Goal: Check status: Check status

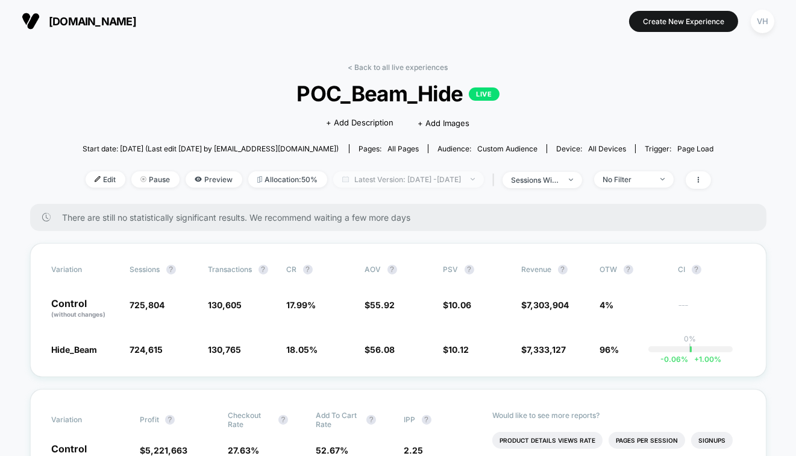
click at [428, 175] on span "Latest Version: [DATE] - [DATE]" at bounding box center [408, 179] width 151 height 16
select select "*"
select select "****"
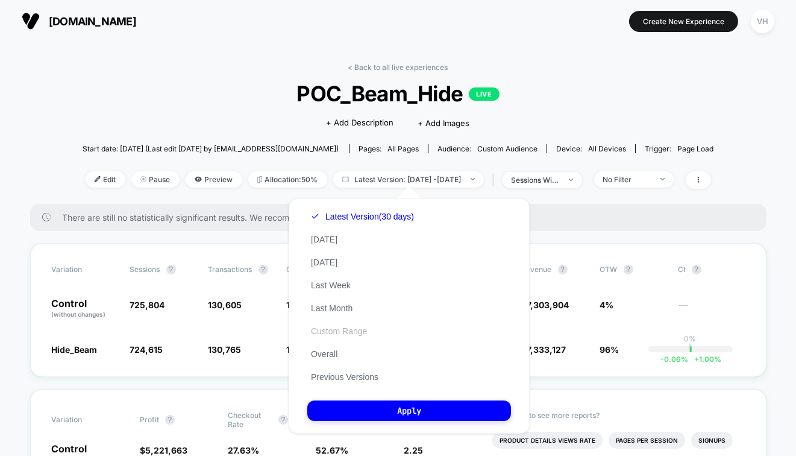
click at [317, 336] on button "Custom Range" at bounding box center [339, 331] width 63 height 11
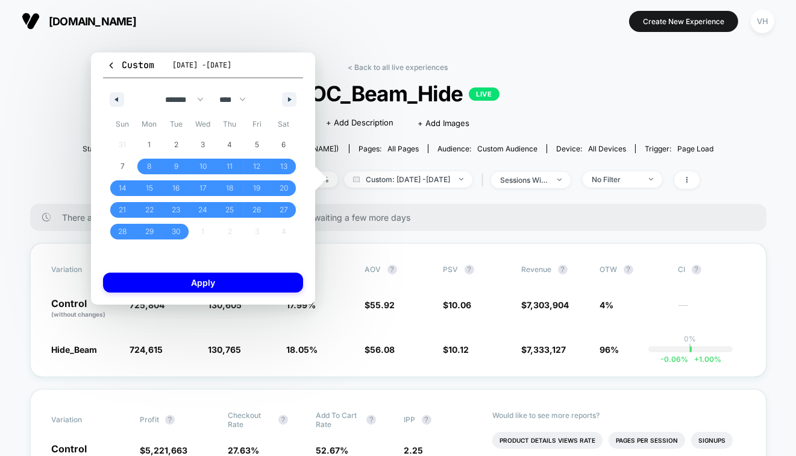
click at [298, 108] on div "******* ******** ***** ***** *** **** **** ****** ********* ******* ******** **…" at bounding box center [203, 96] width 200 height 36
click at [288, 94] on button "button" at bounding box center [289, 99] width 14 height 14
select select "*"
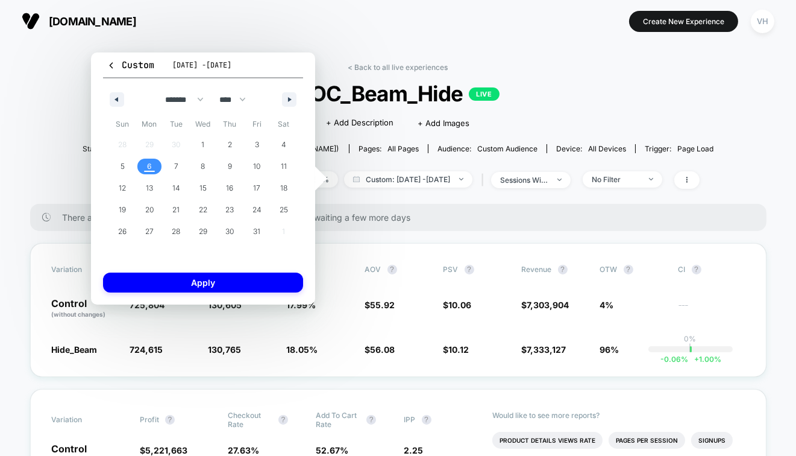
click at [150, 164] on span "6" at bounding box center [149, 167] width 5 height 22
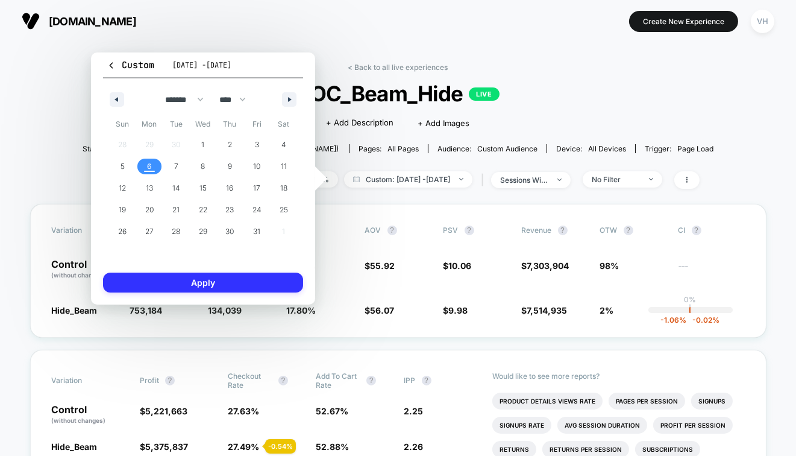
click at [148, 280] on button "Apply" at bounding box center [203, 283] width 200 height 20
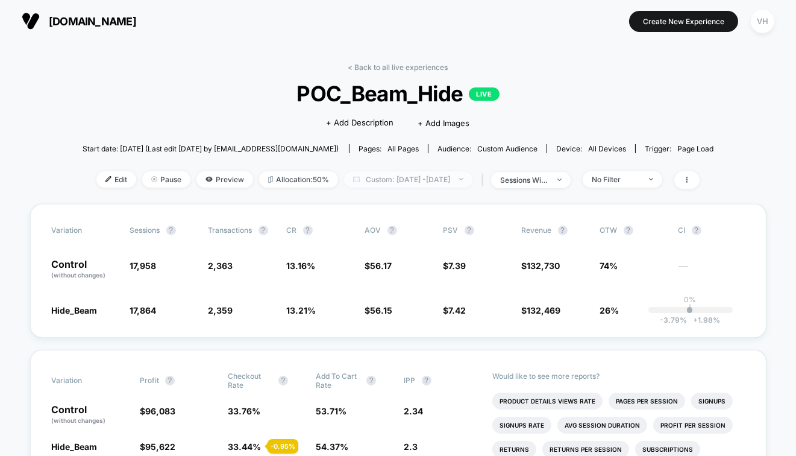
click at [401, 175] on span "Custom: [DATE] - [DATE]" at bounding box center [408, 179] width 128 height 16
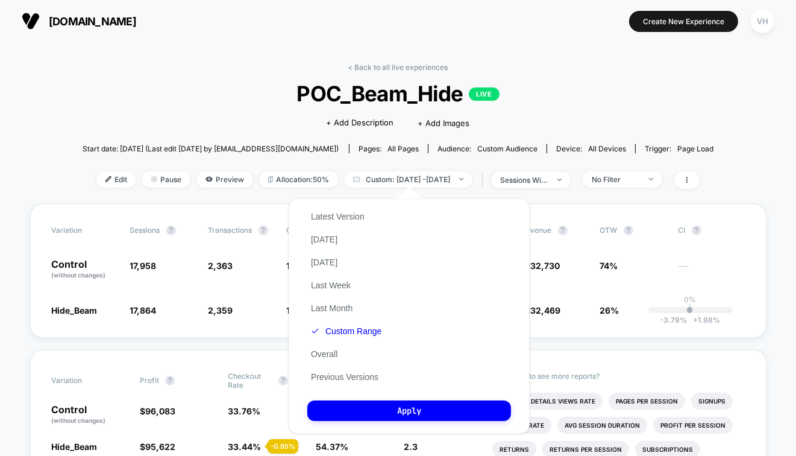
click at [337, 337] on div "Latest Version [DATE] [DATE] Last Week Last Month Custom Range Overall Previous…" at bounding box center [347, 296] width 78 height 183
click at [300, 315] on div "Latest Version [DATE] [DATE] Last Week Last Month Custom Range Overall Previous…" at bounding box center [409, 315] width 241 height 235
click at [342, 326] on button "Custom Range" at bounding box center [347, 331] width 78 height 11
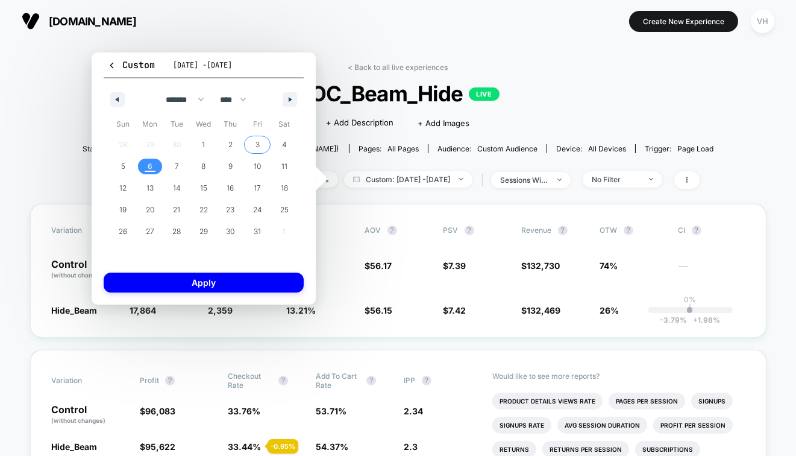
click at [254, 144] on span "3" at bounding box center [257, 145] width 27 height 16
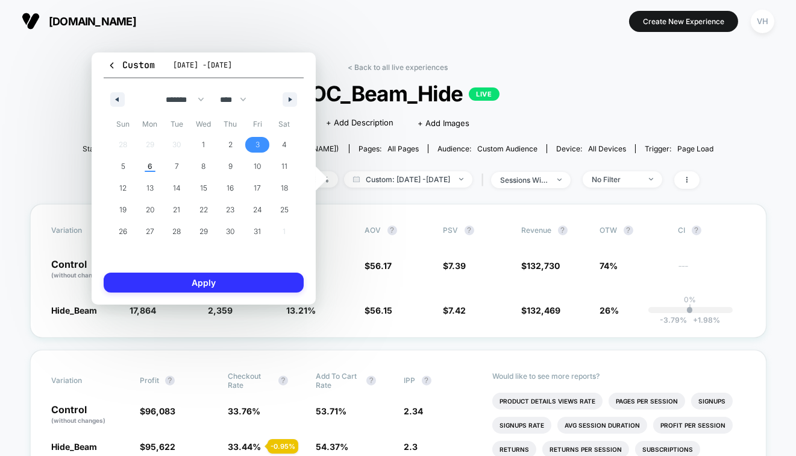
click at [152, 283] on button "Apply" at bounding box center [204, 283] width 200 height 20
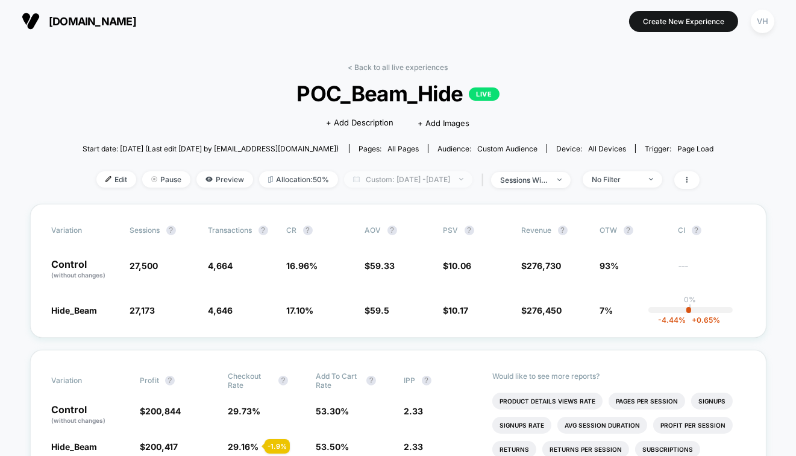
click at [449, 172] on span "Custom: [DATE] - [DATE]" at bounding box center [408, 179] width 128 height 16
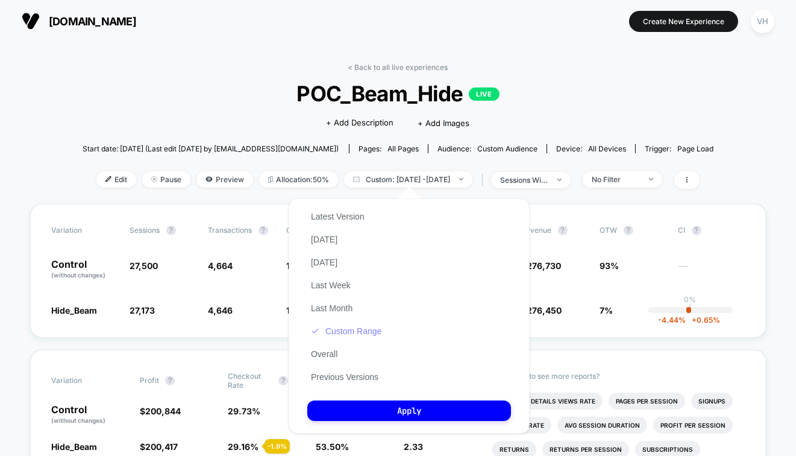
click at [344, 335] on button "Custom Range" at bounding box center [347, 331] width 78 height 11
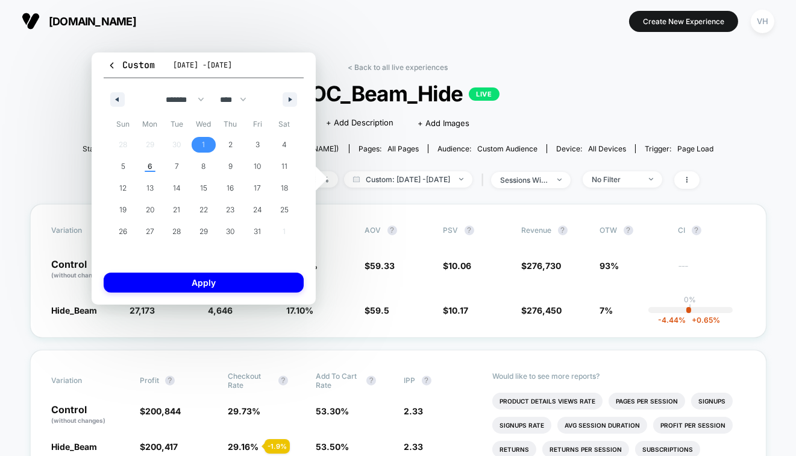
click at [196, 142] on span "1" at bounding box center [204, 145] width 27 height 16
click at [265, 144] on span "3" at bounding box center [257, 145] width 27 height 16
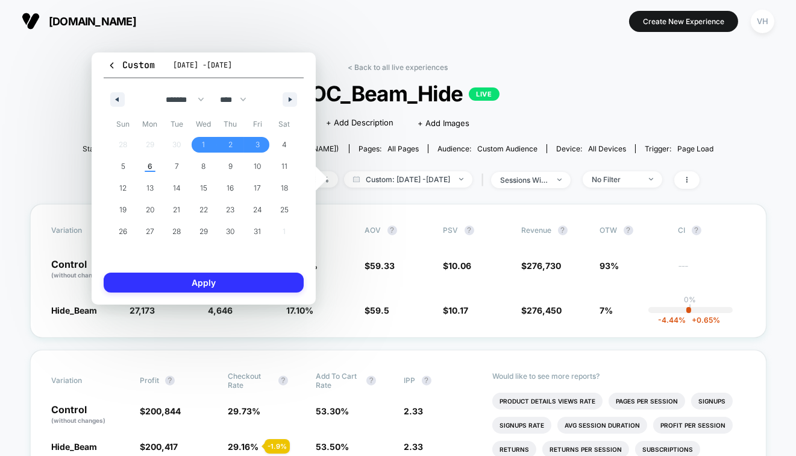
click at [194, 283] on button "Apply" at bounding box center [204, 283] width 200 height 20
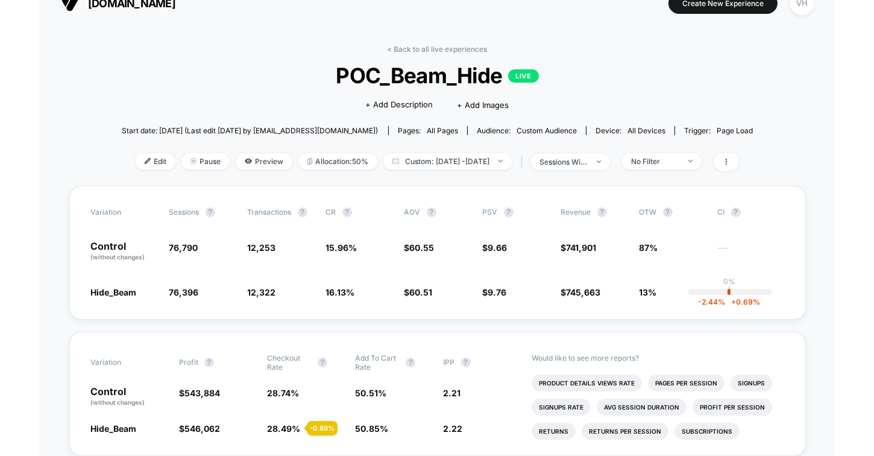
scroll to position [21, 0]
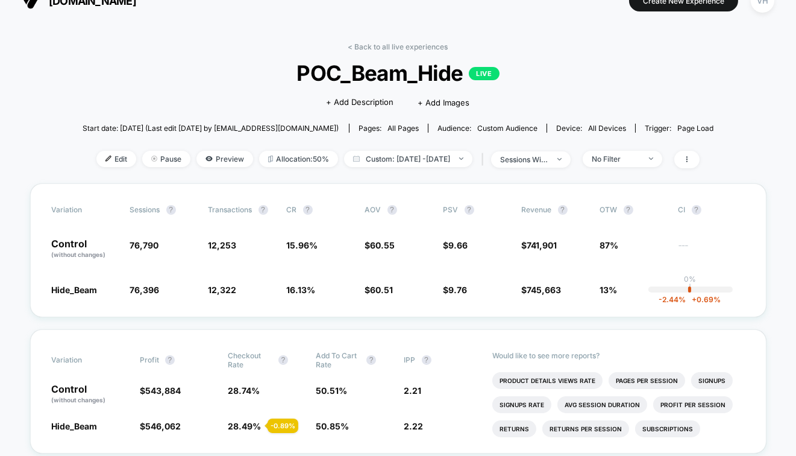
click at [403, 147] on div "< Back to all live experiences POC_Beam_Hide LIVE Click to edit experience deta…" at bounding box center [399, 112] width 632 height 141
click at [397, 153] on span "Custom: [DATE] - [DATE]" at bounding box center [408, 159] width 128 height 16
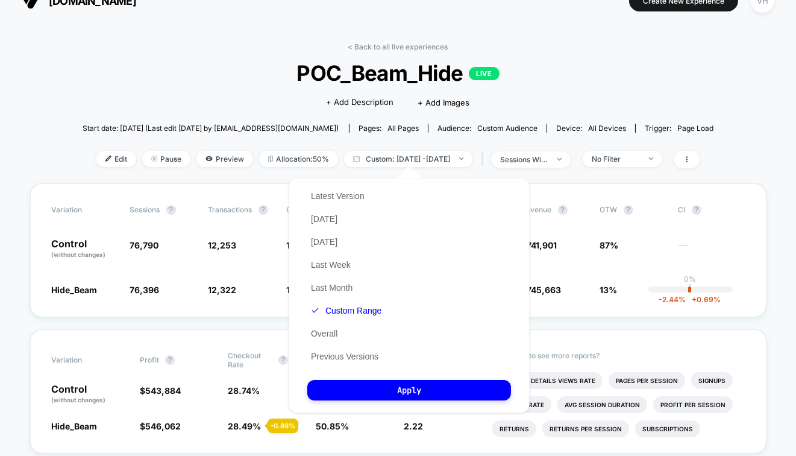
drag, startPoint x: 339, startPoint y: 311, endPoint x: 574, endPoint y: 66, distance: 339.4
click at [574, 66] on body "[DOMAIN_NAME] Create New Experience VH [DOMAIN_NAME] < Back to all live experie…" at bounding box center [398, 228] width 796 height 456
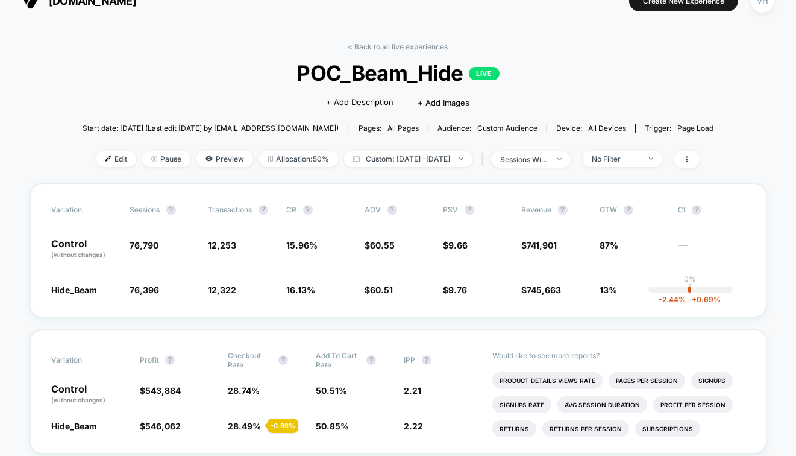
click at [505, 136] on div "Start date: [DATE] (Last edit [DATE] by [EMAIL_ADDRESS][DOMAIN_NAME]) Pages: al…" at bounding box center [399, 128] width 632 height 21
click at [374, 162] on span "Custom: [DATE] - [DATE]" at bounding box center [408, 159] width 128 height 16
select select "*"
select select "****"
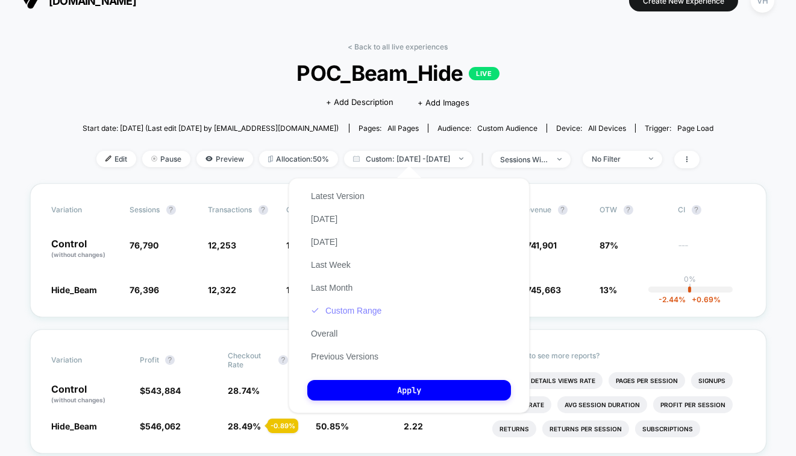
click at [339, 306] on button "Custom Range" at bounding box center [347, 310] width 78 height 11
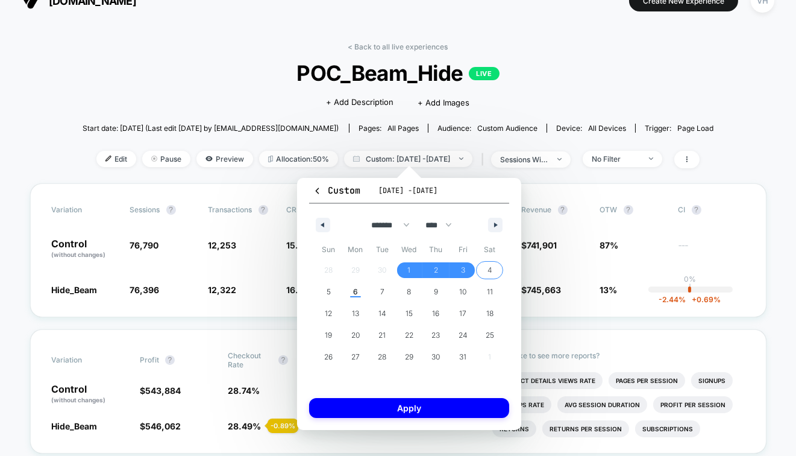
click at [494, 274] on span "4" at bounding box center [489, 270] width 27 height 16
click at [329, 293] on span "5" at bounding box center [329, 292] width 4 height 22
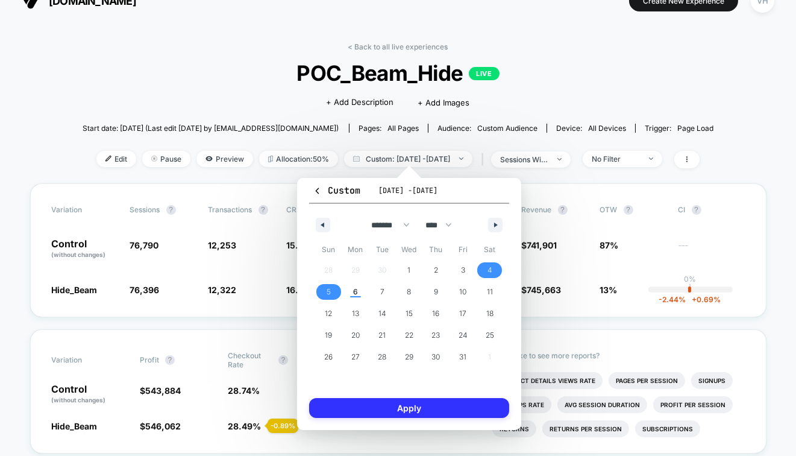
click at [341, 413] on button "Apply" at bounding box center [409, 408] width 200 height 20
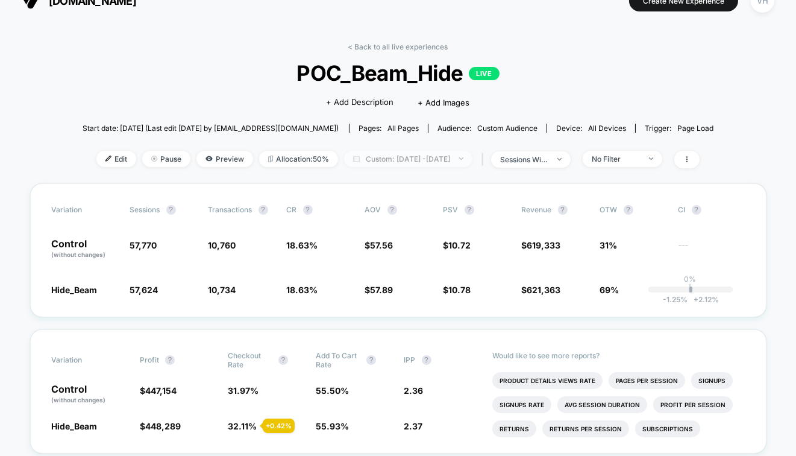
click at [411, 154] on span "Custom: [DATE] - [DATE]" at bounding box center [408, 159] width 128 height 16
select select "*"
select select "****"
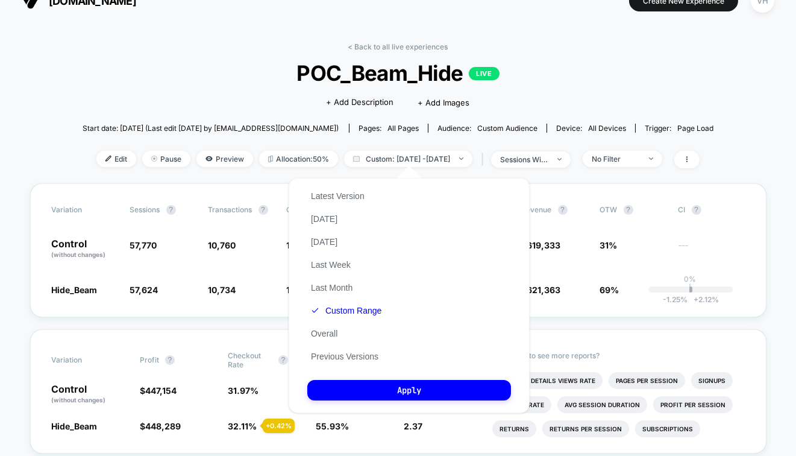
click at [371, 317] on div "Latest Version [DATE] [DATE] Last Week Last Month Custom Range Overall Previous…" at bounding box center [347, 276] width 78 height 183
click at [373, 311] on button "Custom Range" at bounding box center [347, 310] width 78 height 11
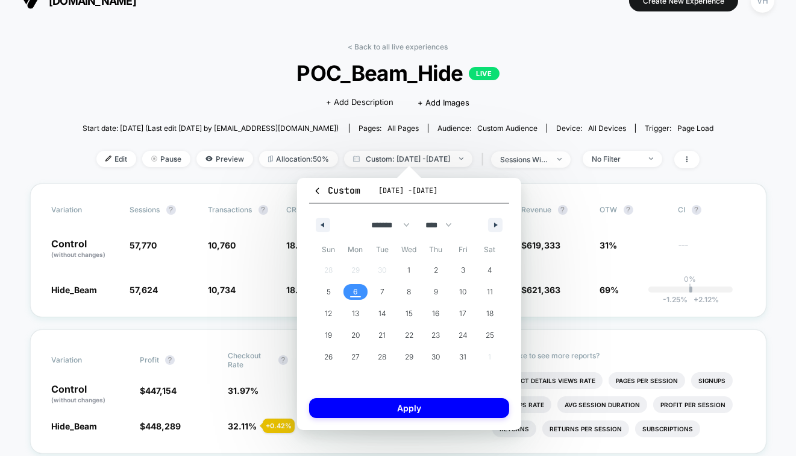
click at [358, 295] on span "6" at bounding box center [355, 292] width 5 height 22
click at [336, 411] on button "Apply" at bounding box center [409, 408] width 200 height 20
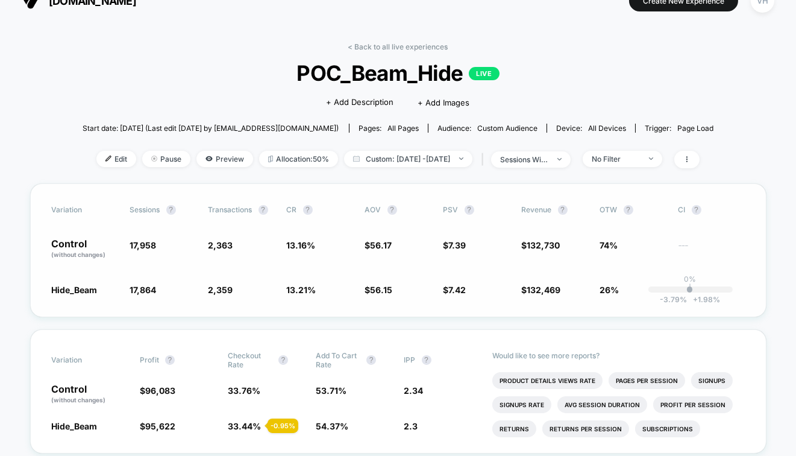
click at [538, 262] on div "Variation Sessions ? Transactions ? CR ? AOV ? PSV ? Revenue ? OTW ? CI ? Contr…" at bounding box center [398, 250] width 737 height 134
click at [640, 157] on div "No Filter" at bounding box center [616, 158] width 48 height 9
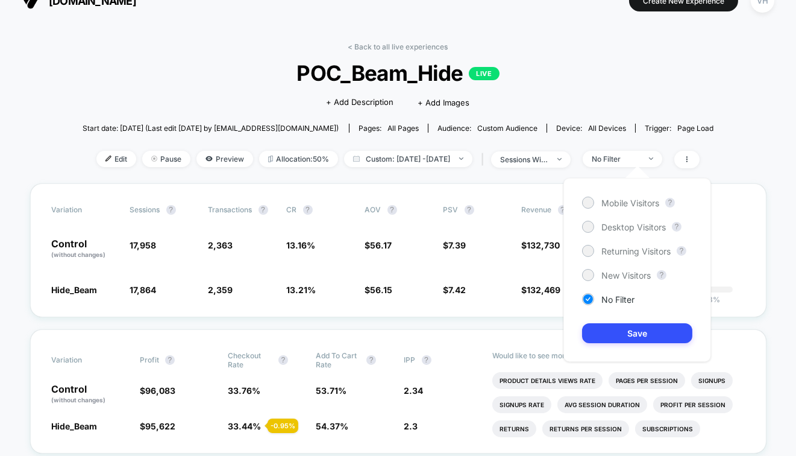
click at [591, 240] on div "Mobile Visitors ? Desktop Visitors ? Returning Visitors ? New Visitors ? No Fil…" at bounding box center [638, 270] width 148 height 184
click at [589, 248] on div at bounding box center [588, 250] width 9 height 9
click at [626, 321] on div "Mobile Visitors ? Desktop Visitors ? Returning Visitors ? New Visitors ? No Fil…" at bounding box center [638, 270] width 148 height 184
click at [613, 345] on div "Mobile Visitors ? Desktop Visitors ? Returning Visitors ? New Visitors ? No Fil…" at bounding box center [638, 270] width 148 height 184
click at [611, 333] on button "Save" at bounding box center [637, 333] width 110 height 20
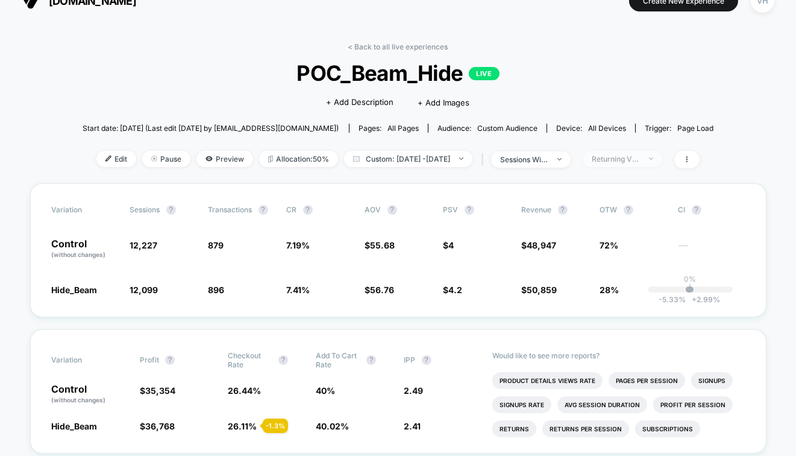
click at [632, 162] on span "Returning Visitors" at bounding box center [623, 159] width 80 height 16
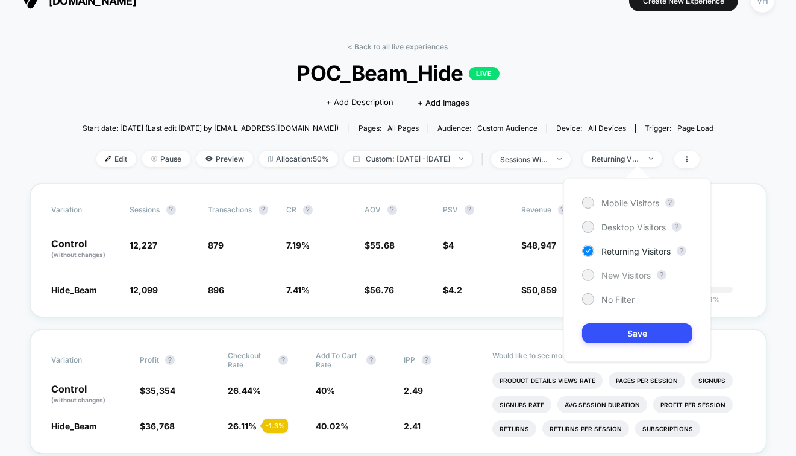
click at [608, 276] on span "New Visitors" at bounding box center [626, 275] width 49 height 10
click at [606, 337] on button "Save" at bounding box center [637, 333] width 110 height 20
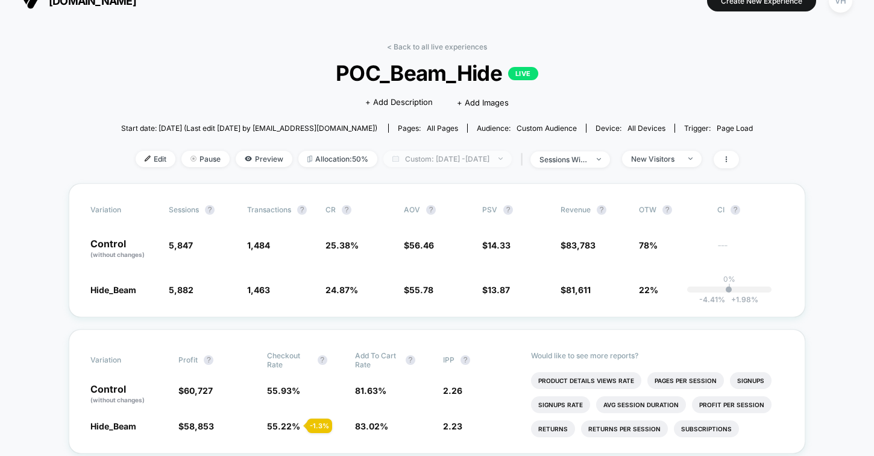
click at [463, 163] on span "Custom: [DATE] - [DATE]" at bounding box center [447, 159] width 128 height 16
select select "*"
select select "****"
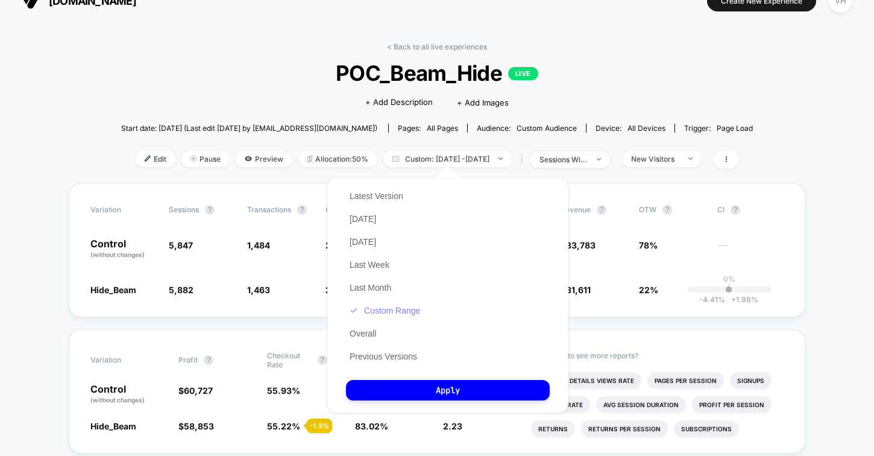
click at [406, 315] on button "Custom Range" at bounding box center [385, 310] width 78 height 11
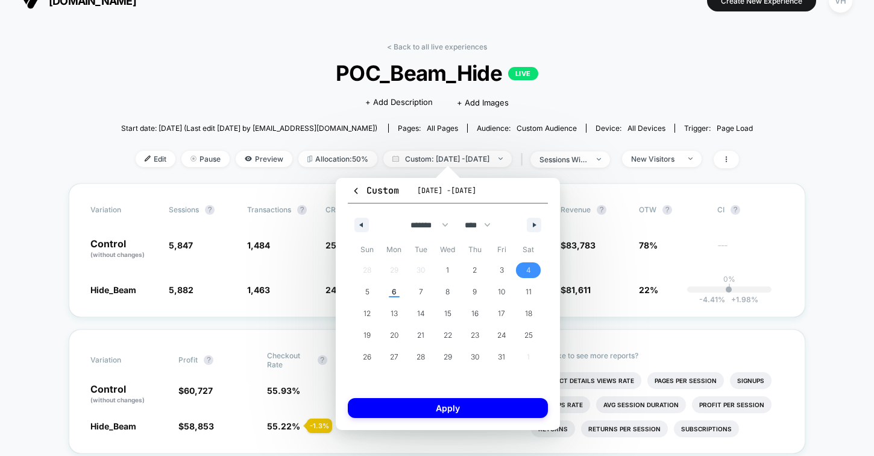
click at [534, 269] on span "4" at bounding box center [528, 270] width 27 height 16
click at [388, 284] on span "6" at bounding box center [394, 292] width 27 height 16
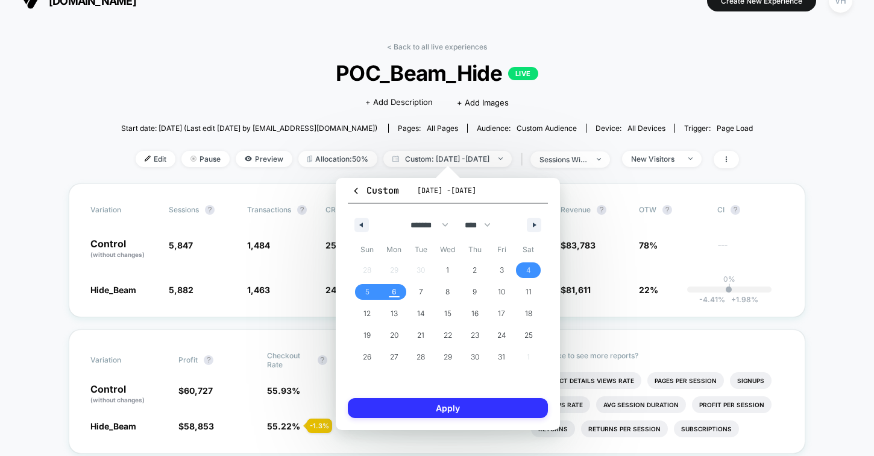
click at [460, 406] on button "Apply" at bounding box center [448, 408] width 200 height 20
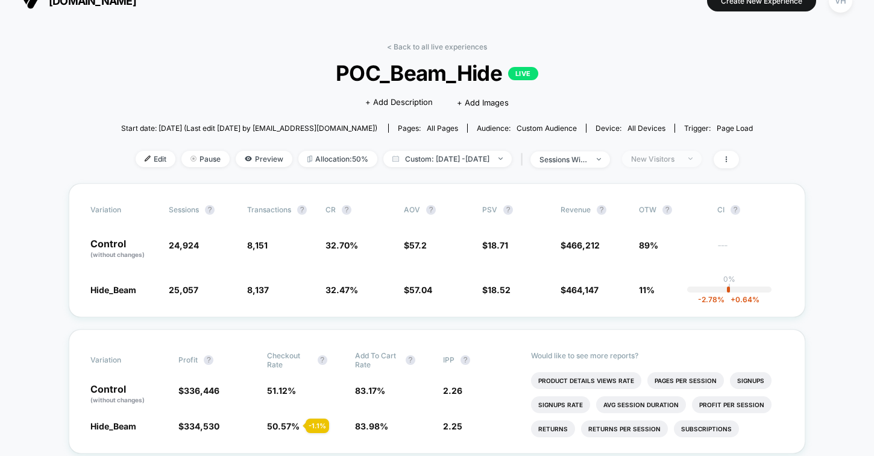
click at [680, 157] on div "New Visitors" at bounding box center [655, 158] width 48 height 9
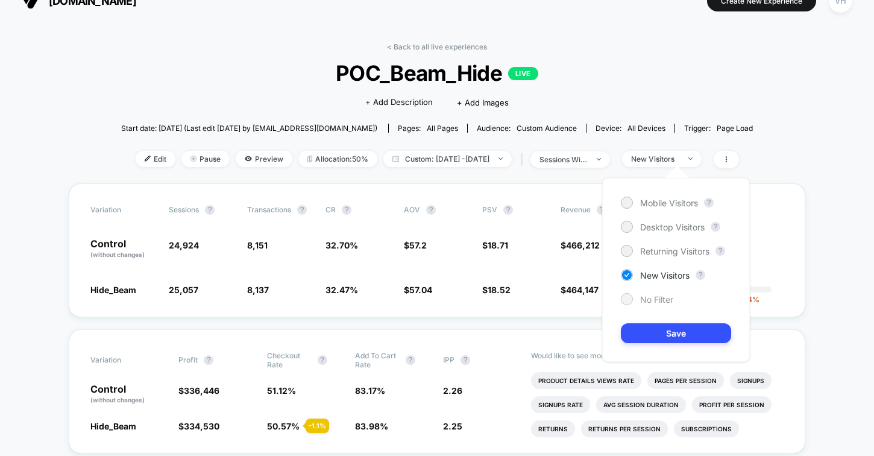
click at [624, 301] on div at bounding box center [626, 298] width 9 height 9
click at [676, 336] on button "Save" at bounding box center [676, 333] width 110 height 20
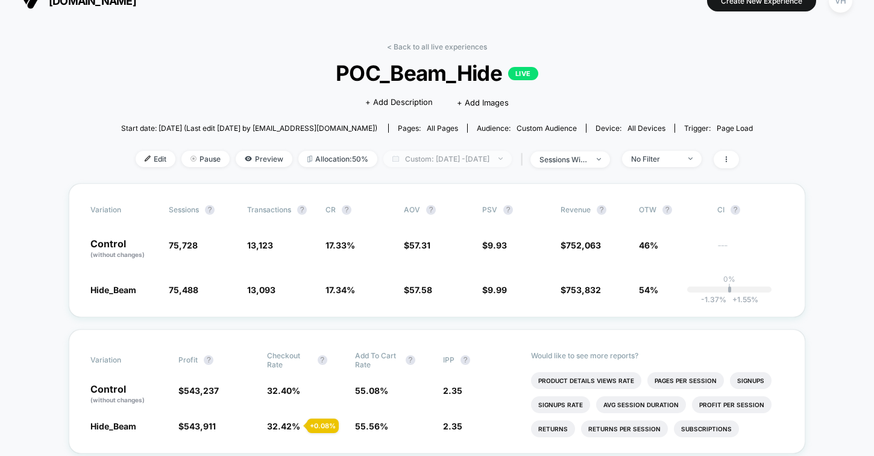
click at [508, 165] on span "Custom: [DATE] - [DATE]" at bounding box center [447, 159] width 128 height 16
select select "*"
select select "****"
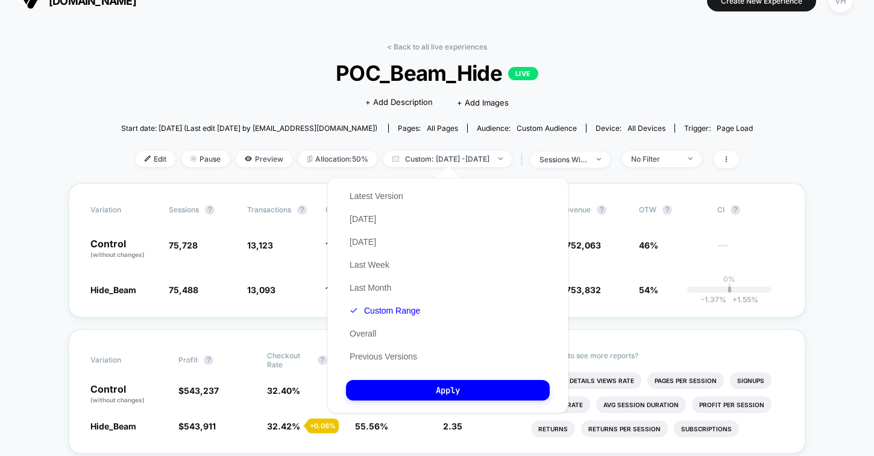
click at [383, 317] on div "Latest Version [DATE] [DATE] Last Week Last Month Custom Range Overall Previous…" at bounding box center [385, 276] width 78 height 183
click at [378, 311] on button "Custom Range" at bounding box center [385, 310] width 78 height 11
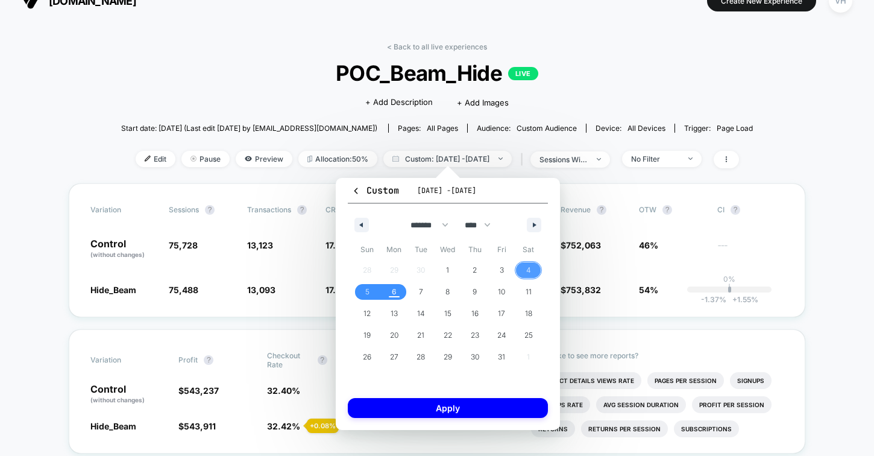
click at [526, 270] on span "4" at bounding box center [528, 270] width 5 height 22
click at [370, 294] on span "5" at bounding box center [367, 292] width 27 height 16
click at [453, 263] on span "1" at bounding box center [448, 270] width 27 height 16
click at [500, 267] on span "3" at bounding box center [502, 270] width 4 height 22
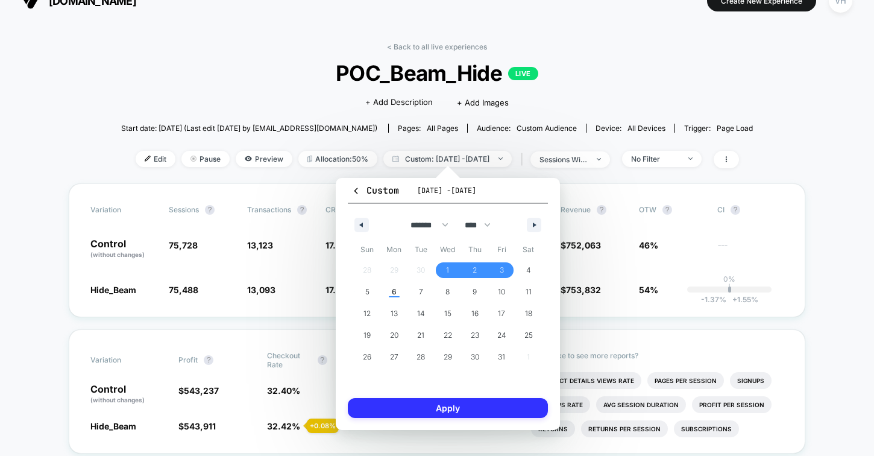
click at [435, 414] on button "Apply" at bounding box center [448, 408] width 200 height 20
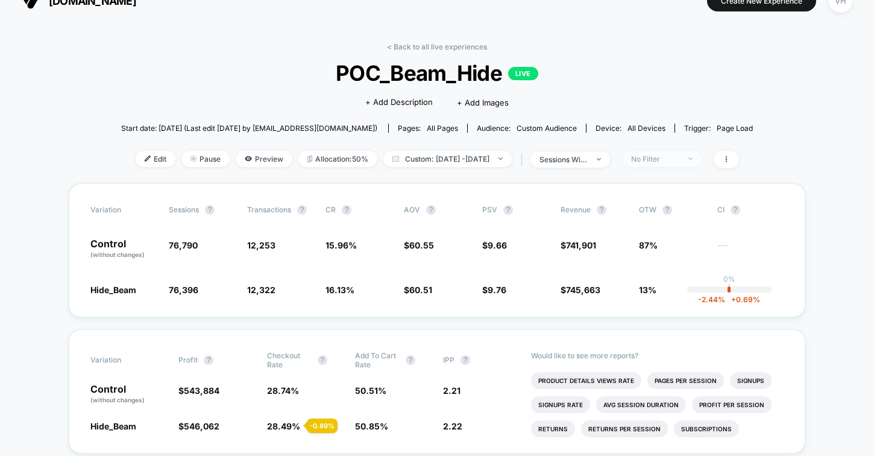
click at [672, 155] on div "No Filter" at bounding box center [655, 158] width 48 height 9
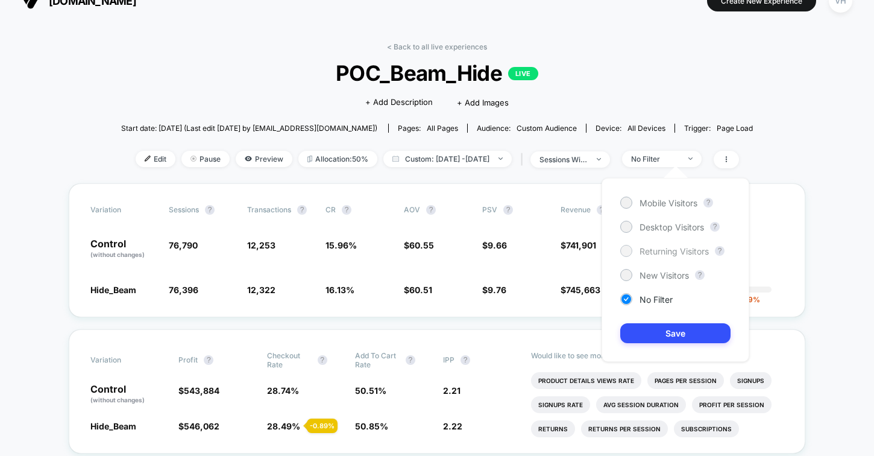
click at [625, 251] on div at bounding box center [626, 250] width 9 height 9
click at [657, 337] on button "Save" at bounding box center [675, 333] width 110 height 20
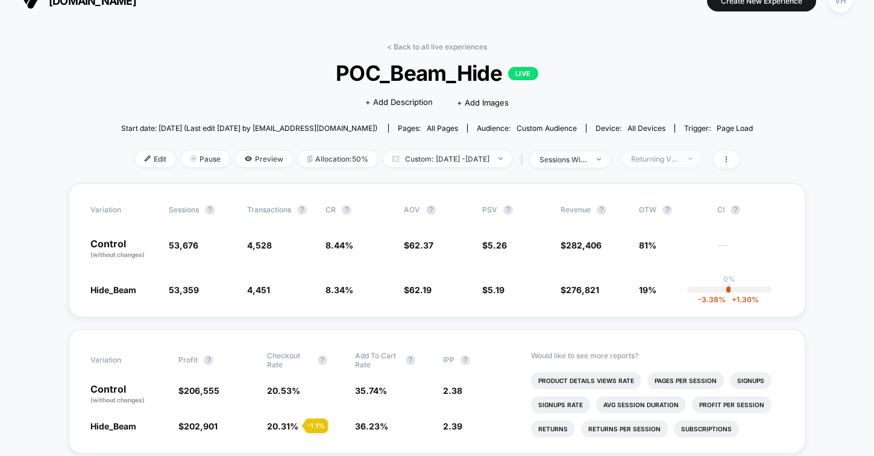
click at [680, 156] on div "Returning Visitors" at bounding box center [655, 158] width 48 height 9
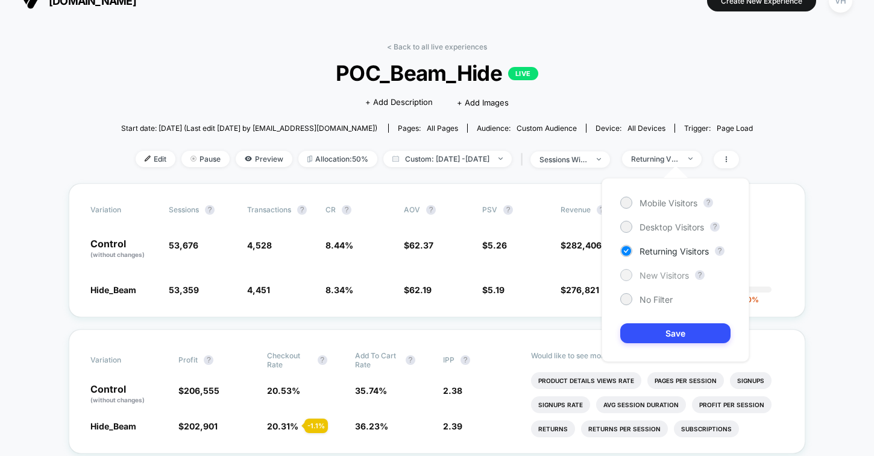
click at [638, 278] on div "New Visitors" at bounding box center [654, 275] width 69 height 12
click at [640, 341] on button "Save" at bounding box center [675, 333] width 110 height 20
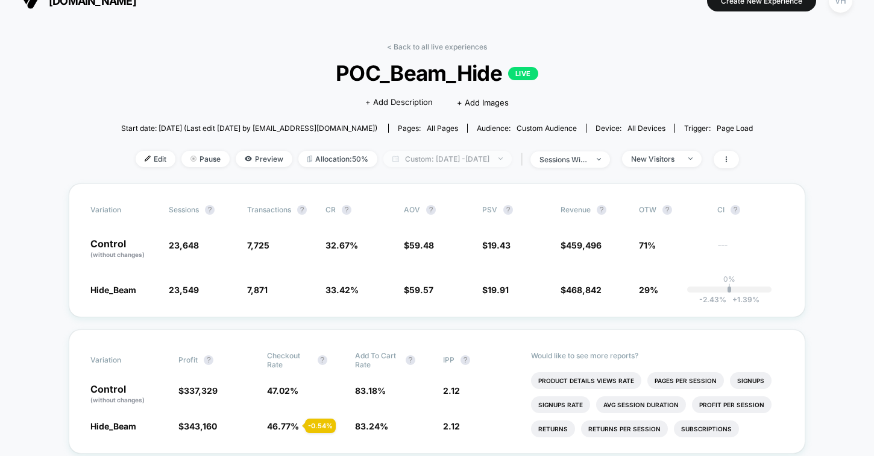
click at [484, 157] on span "Custom: [DATE] - [DATE]" at bounding box center [447, 159] width 128 height 16
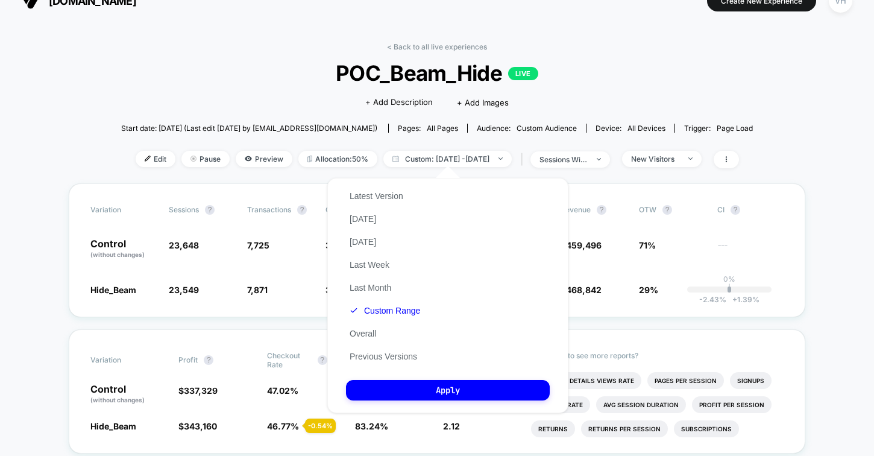
click at [424, 315] on div "Latest Version [DATE] [DATE] Last Week Last Month Custom Range Overall Previous…" at bounding box center [447, 295] width 241 height 235
click at [411, 314] on button "Custom Range" at bounding box center [385, 310] width 78 height 11
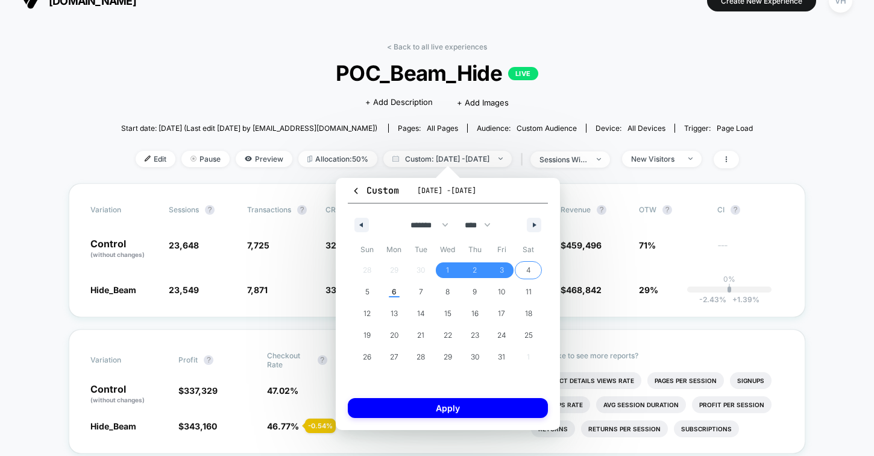
click at [521, 273] on span "4" at bounding box center [528, 270] width 27 height 16
click at [383, 286] on span "6" at bounding box center [394, 292] width 27 height 16
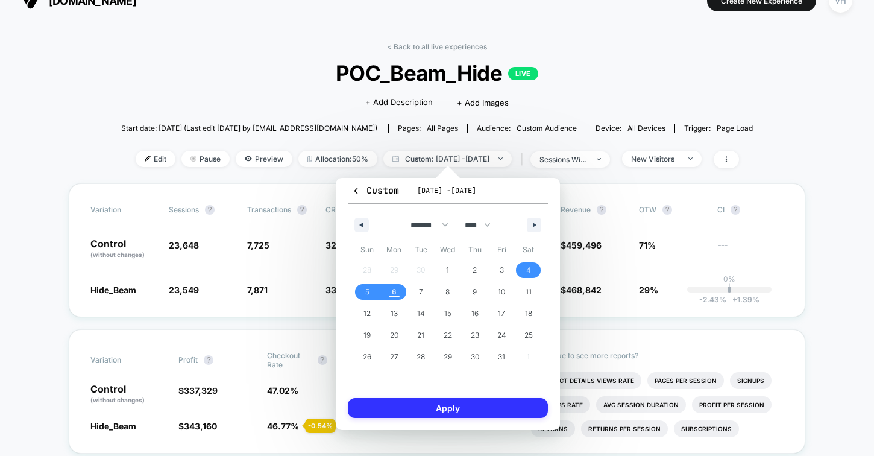
click at [431, 405] on button "Apply" at bounding box center [448, 408] width 200 height 20
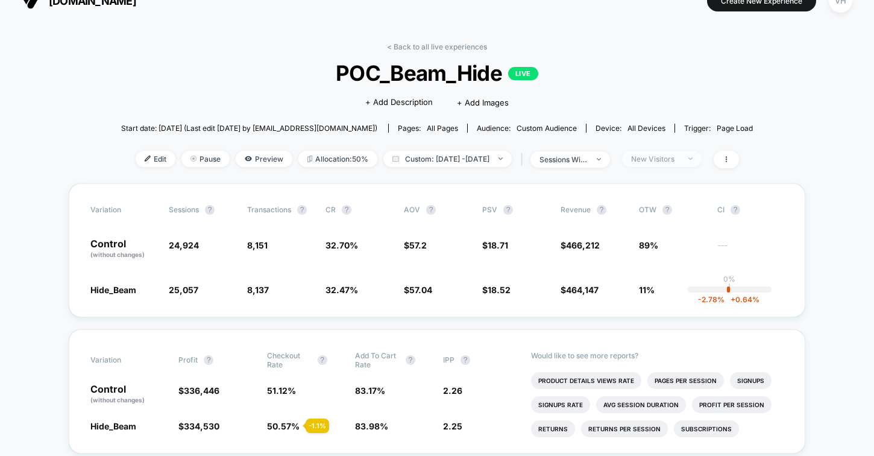
click at [680, 154] on div "New Visitors" at bounding box center [655, 158] width 48 height 9
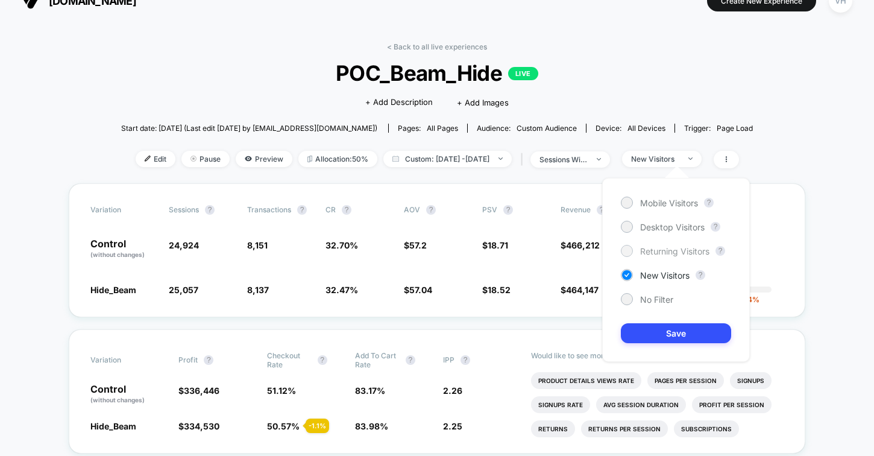
click at [672, 254] on span "Returning Visitors" at bounding box center [674, 251] width 69 height 10
click at [670, 335] on button "Save" at bounding box center [676, 333] width 110 height 20
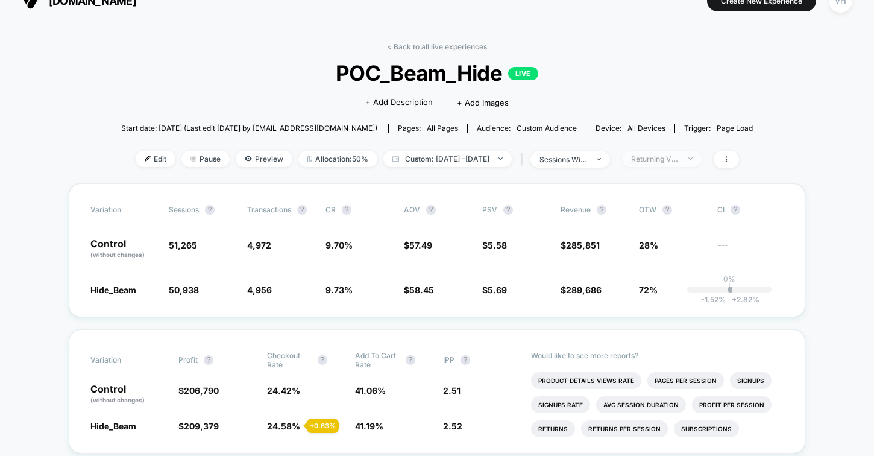
click at [680, 160] on div "Returning Visitors" at bounding box center [655, 158] width 48 height 9
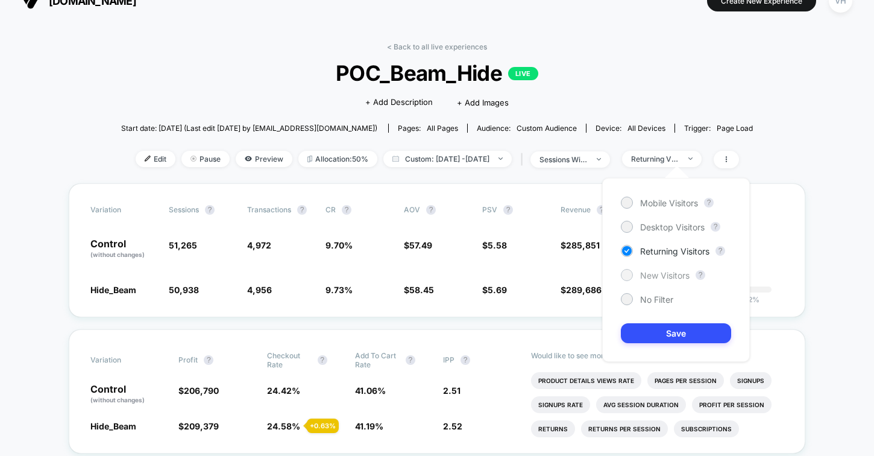
click at [656, 277] on span "New Visitors" at bounding box center [664, 275] width 49 height 10
click at [672, 326] on button "Save" at bounding box center [676, 333] width 110 height 20
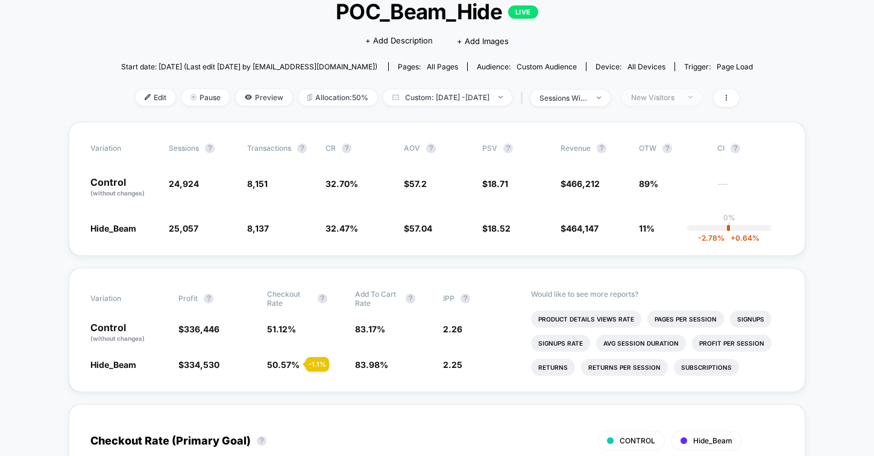
scroll to position [83, 0]
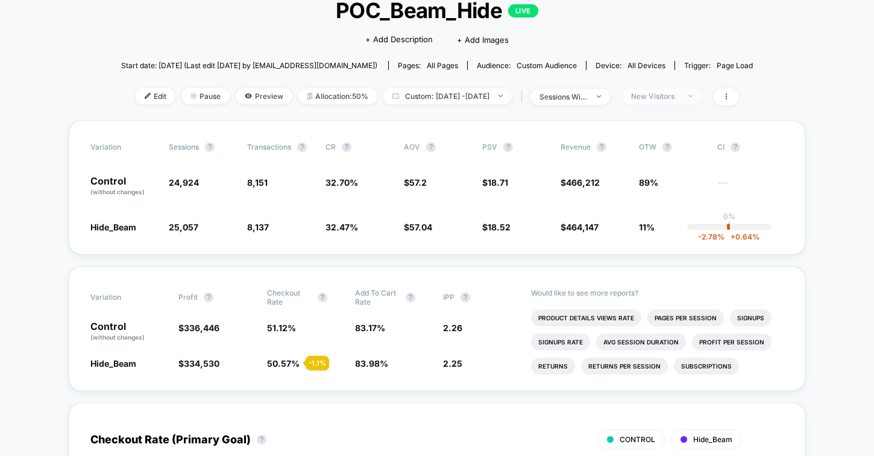
click at [662, 89] on span "New Visitors" at bounding box center [662, 96] width 80 height 16
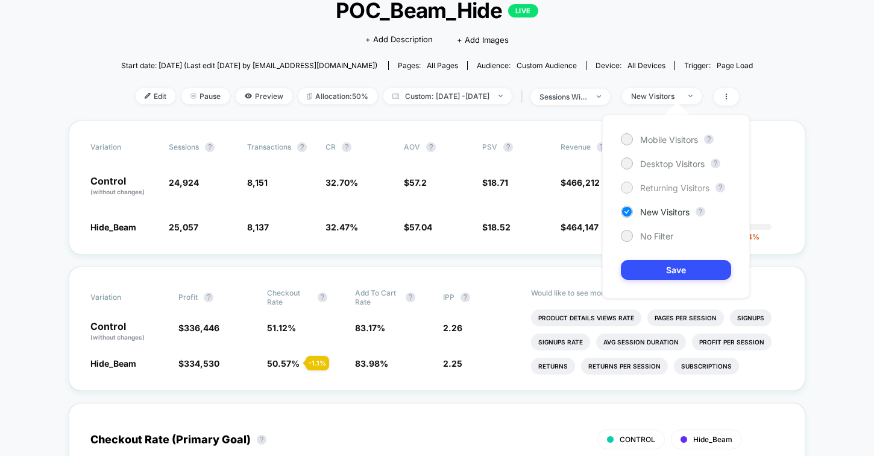
click at [677, 186] on span "Returning Visitors" at bounding box center [674, 188] width 69 height 10
click at [681, 265] on button "Save" at bounding box center [676, 270] width 110 height 20
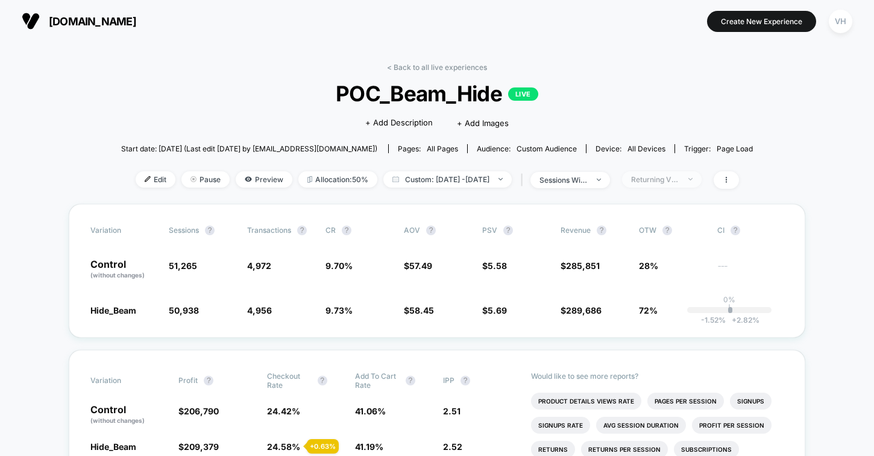
click at [697, 178] on span "Returning Visitors" at bounding box center [662, 179] width 80 height 16
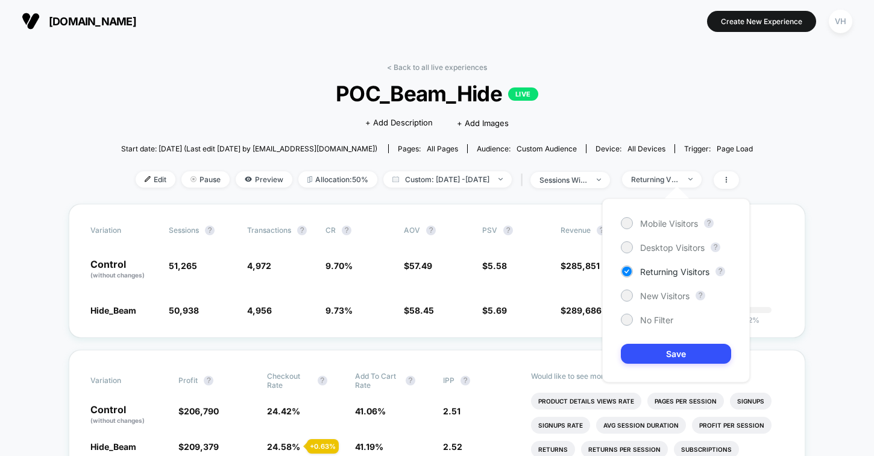
click at [668, 326] on div "Mobile Visitors ? Desktop Visitors ? Returning Visitors ? New Visitors ? No Fil…" at bounding box center [676, 290] width 148 height 184
click at [644, 320] on span "No Filter" at bounding box center [656, 320] width 33 height 10
click at [496, 174] on span "Custom: [DATE] - [DATE]" at bounding box center [447, 179] width 128 height 16
select select "*"
select select "****"
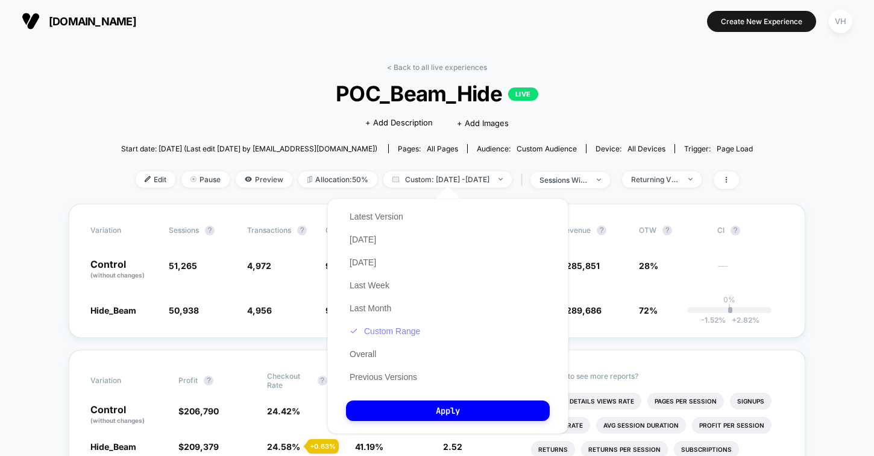
click at [403, 332] on button "Custom Range" at bounding box center [385, 331] width 78 height 11
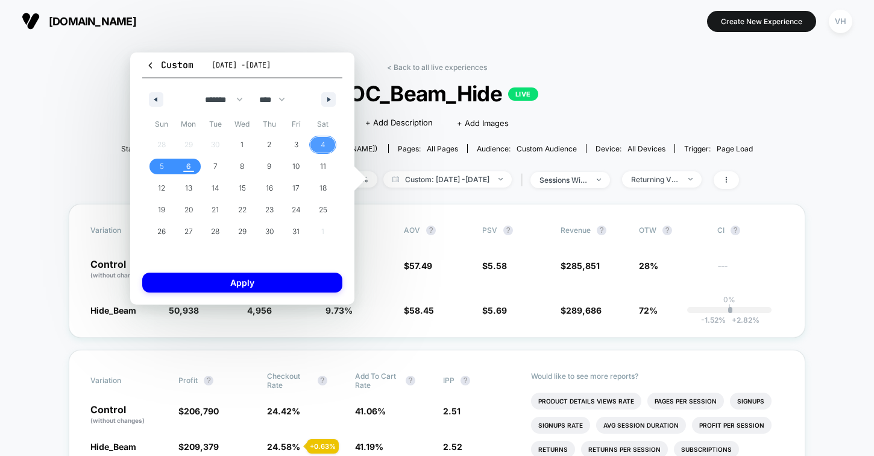
click at [316, 147] on span "4" at bounding box center [322, 145] width 27 height 16
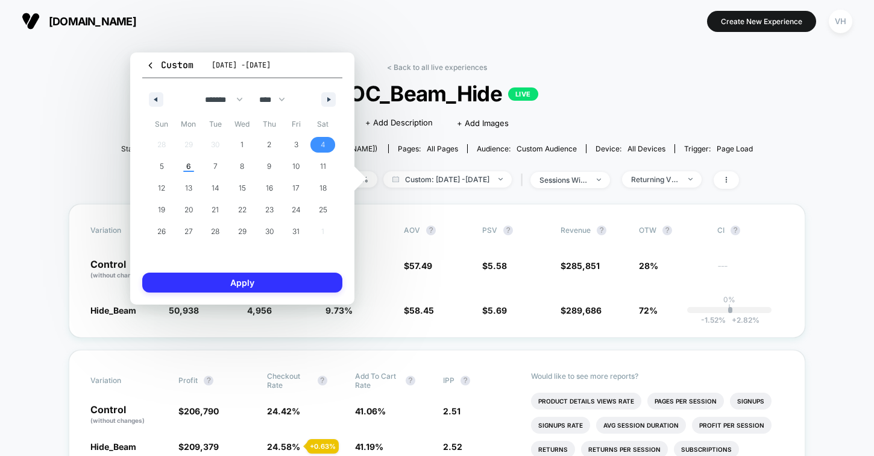
click at [242, 288] on button "Apply" at bounding box center [242, 283] width 200 height 20
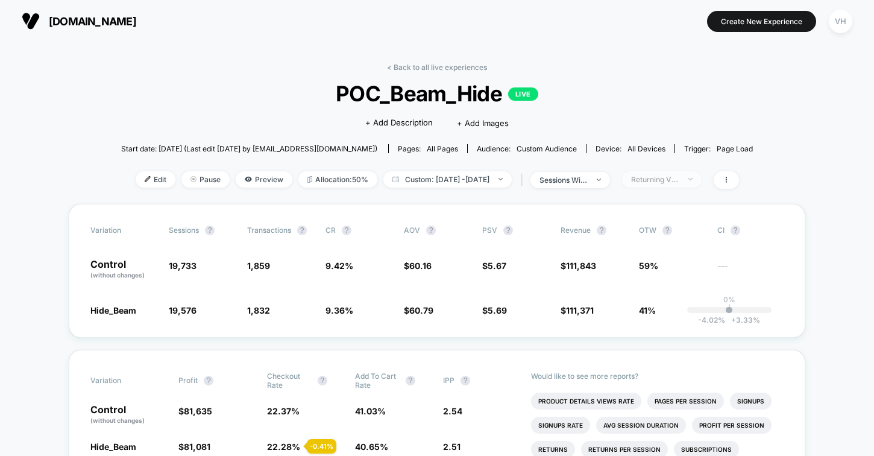
click at [677, 175] on div "Returning Visitors" at bounding box center [655, 179] width 48 height 9
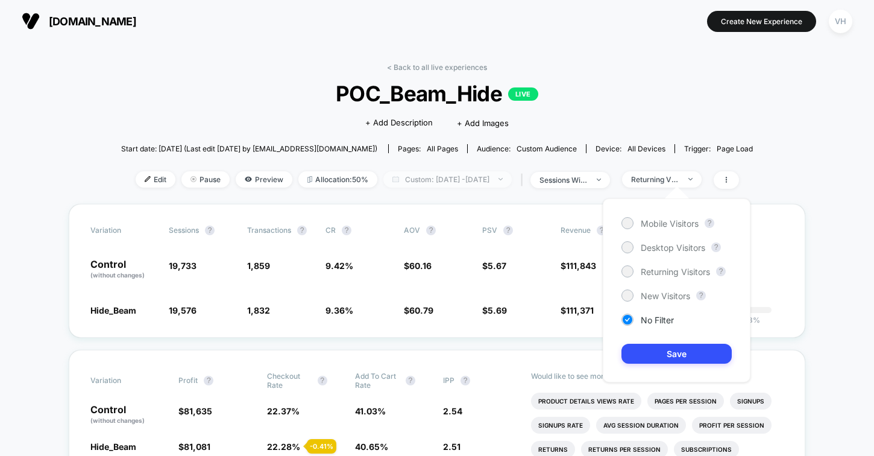
click at [470, 177] on span "Custom: [DATE] - [DATE]" at bounding box center [447, 179] width 128 height 16
select select "*"
select select "****"
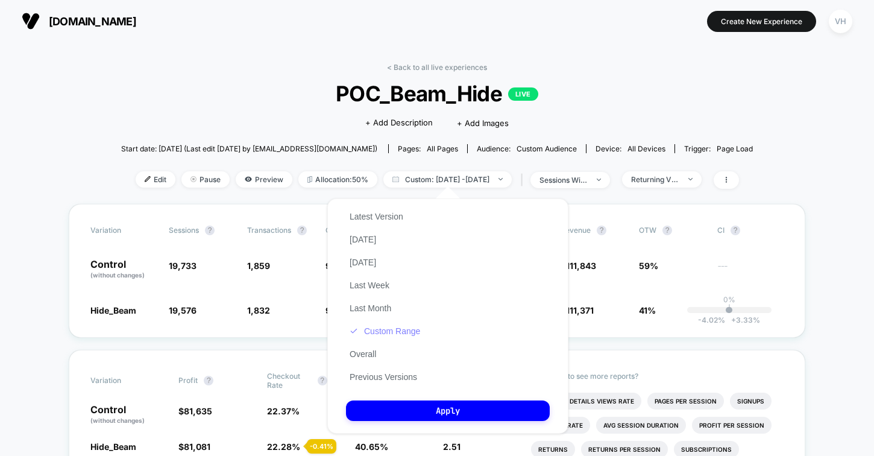
click at [385, 335] on button "Custom Range" at bounding box center [385, 331] width 78 height 11
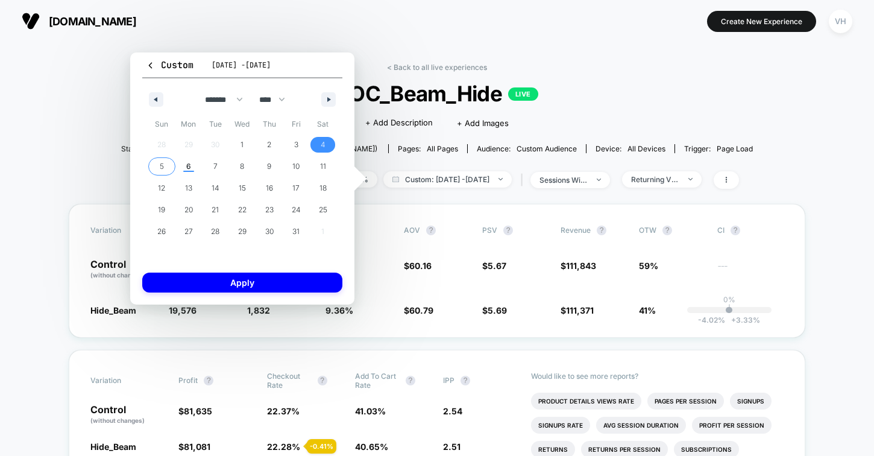
click at [159, 160] on span "5" at bounding box center [161, 167] width 27 height 16
click at [210, 263] on div "Custom [DATE] - [DATE] ******* ******** ***** ***** *** **** **** ****** ******…" at bounding box center [242, 178] width 224 height 252
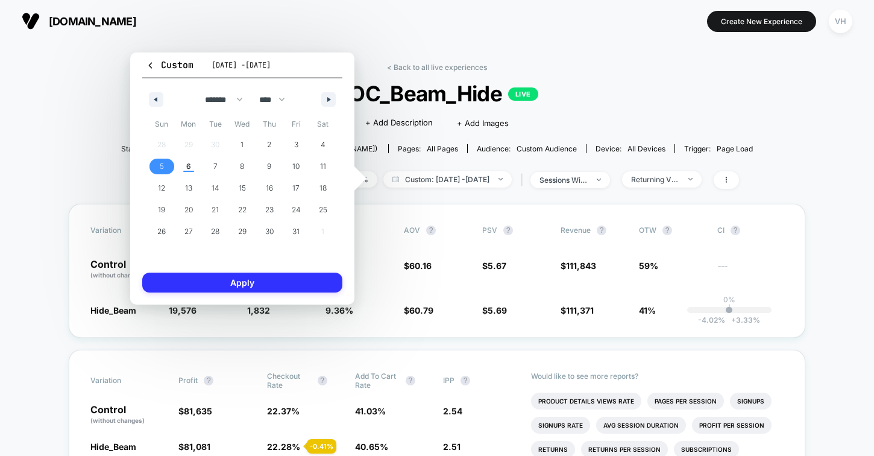
click at [204, 274] on button "Apply" at bounding box center [242, 283] width 200 height 20
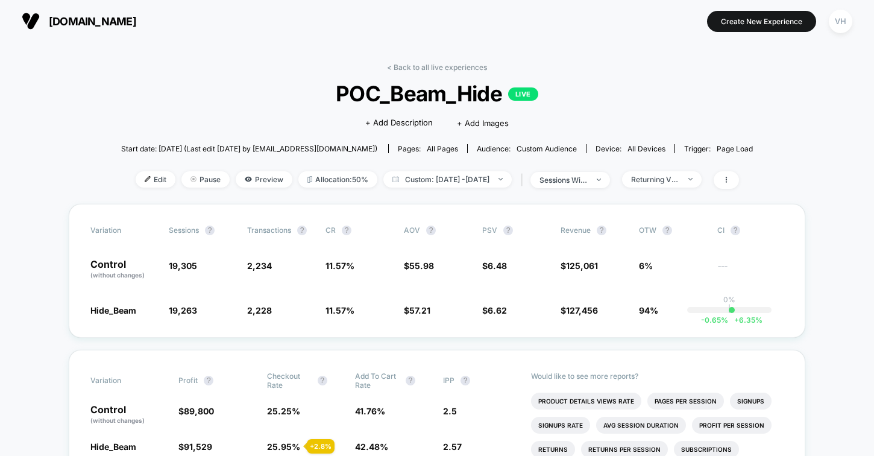
click at [468, 189] on div "< Back to all live experiences POC_Beam_Hide LIVE Click to edit experience deta…" at bounding box center [437, 133] width 632 height 141
click at [459, 181] on span "Custom: [DATE] - [DATE]" at bounding box center [447, 179] width 128 height 16
select select "*"
select select "****"
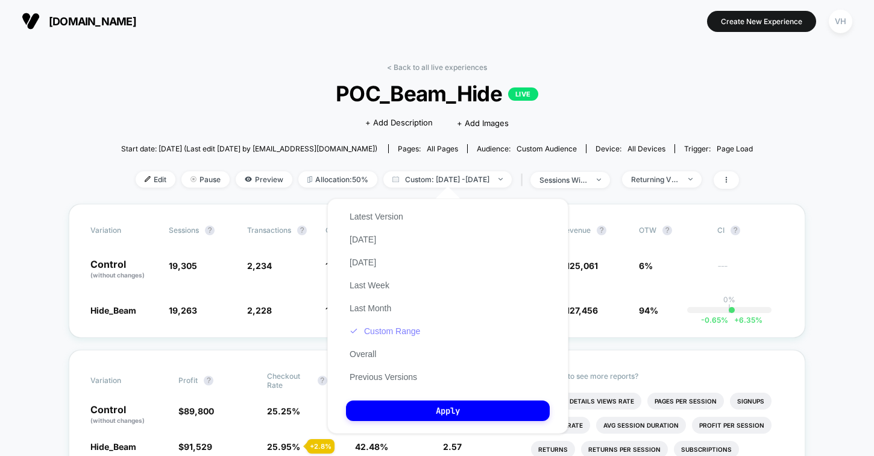
click at [376, 331] on button "Custom Range" at bounding box center [385, 331] width 78 height 11
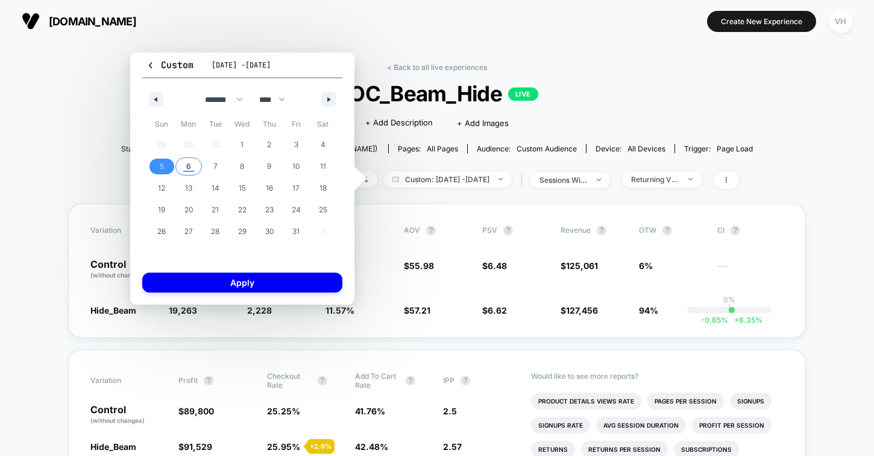
click at [197, 173] on span "6" at bounding box center [188, 167] width 27 height 16
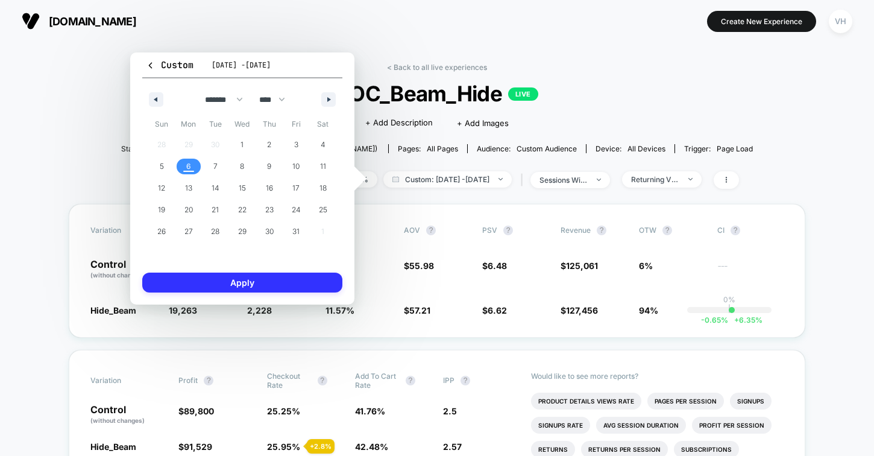
click at [186, 281] on button "Apply" at bounding box center [242, 283] width 200 height 20
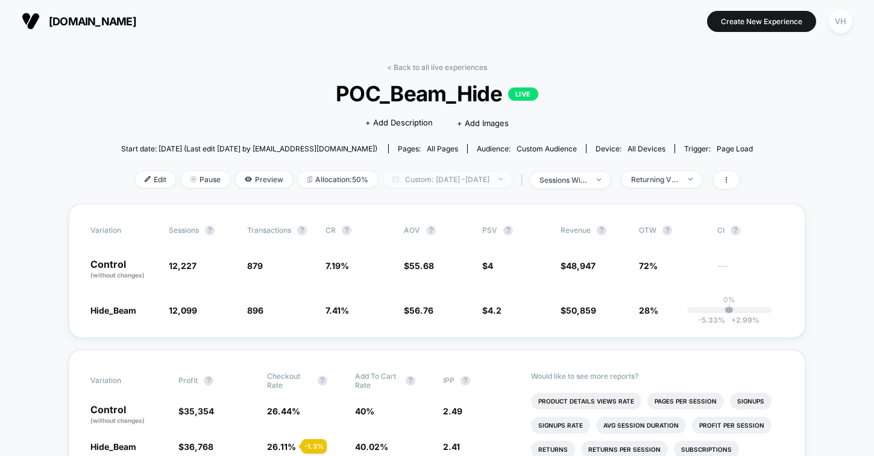
click at [512, 180] on span "Custom: [DATE] - [DATE]" at bounding box center [447, 179] width 128 height 16
select select "*"
select select "****"
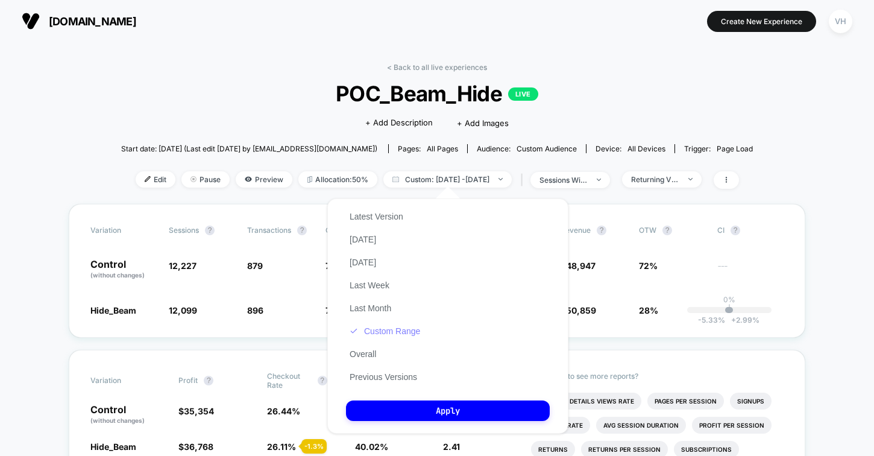
click at [398, 327] on button "Custom Range" at bounding box center [385, 331] width 78 height 11
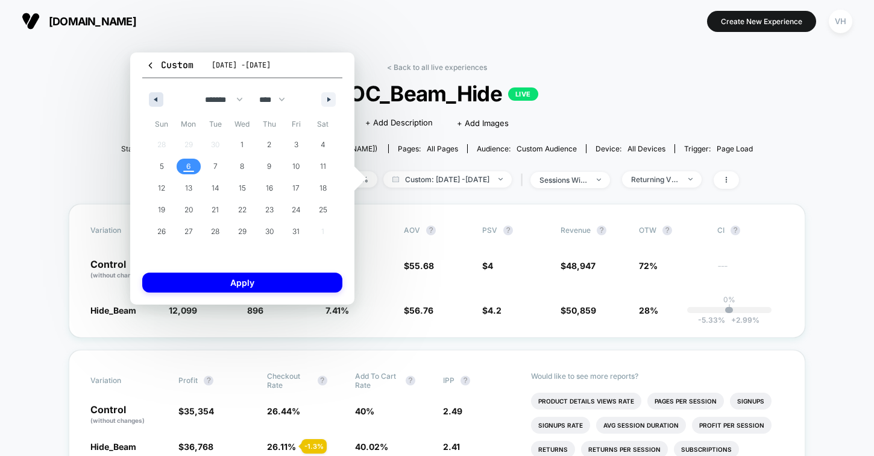
click at [157, 99] on button "button" at bounding box center [156, 99] width 14 height 14
select select "*"
click at [191, 224] on span "29" at bounding box center [189, 232] width 8 height 22
click at [215, 225] on span "30" at bounding box center [215, 232] width 8 height 22
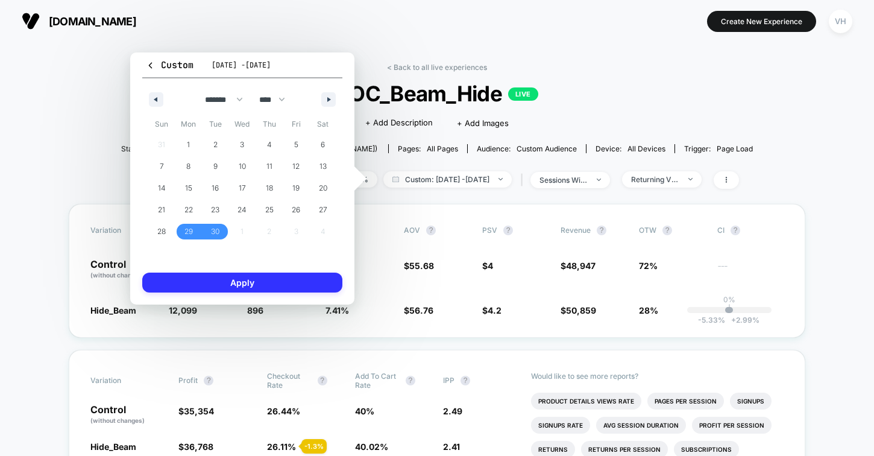
click at [204, 283] on button "Apply" at bounding box center [242, 283] width 200 height 20
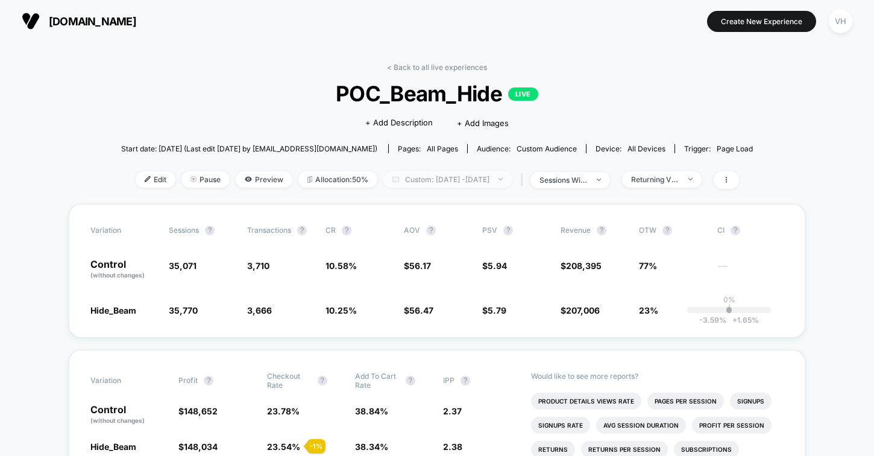
click at [482, 183] on span "Custom: [DATE] - [DATE]" at bounding box center [447, 179] width 128 height 16
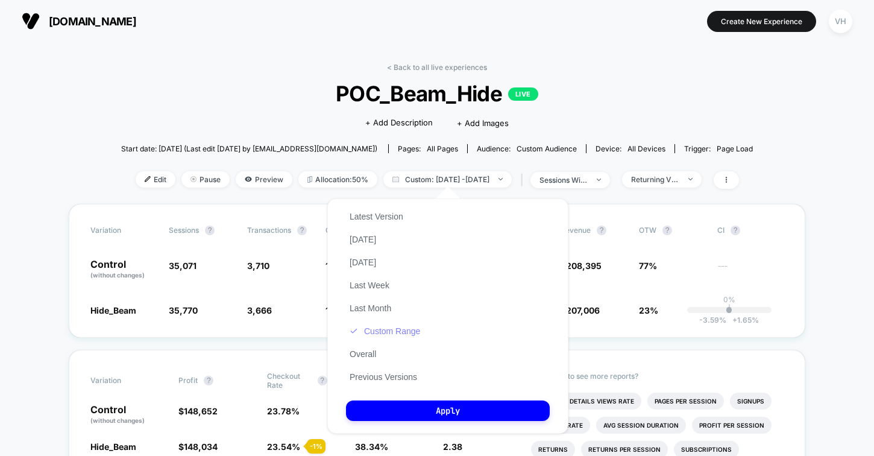
click at [373, 332] on button "Custom Range" at bounding box center [385, 331] width 78 height 11
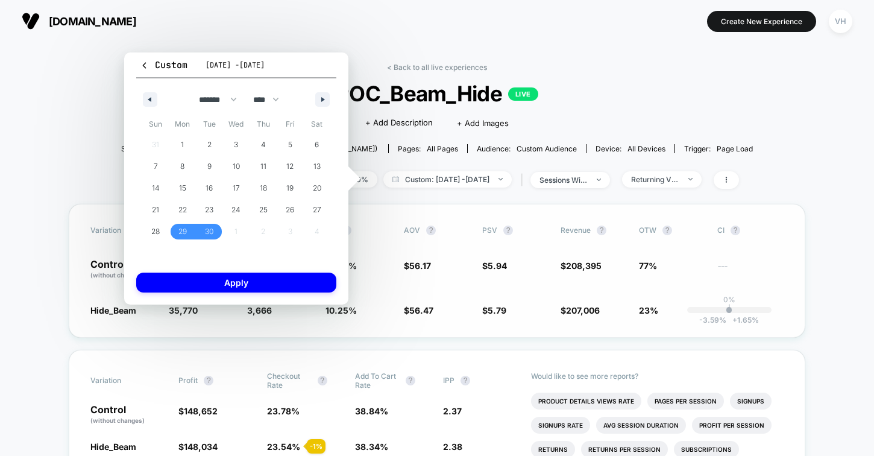
click at [515, 212] on div "Variation Sessions ? Transactions ? CR ? AOV ? PSV ? Revenue ? OTW ? CI ? Contr…" at bounding box center [437, 271] width 737 height 134
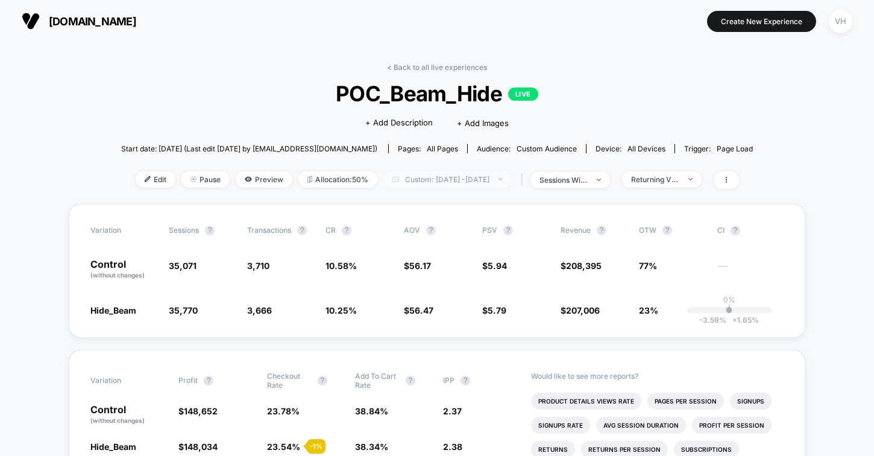
click at [483, 180] on span "Custom: [DATE] - [DATE]" at bounding box center [447, 179] width 128 height 16
select select "*"
select select "****"
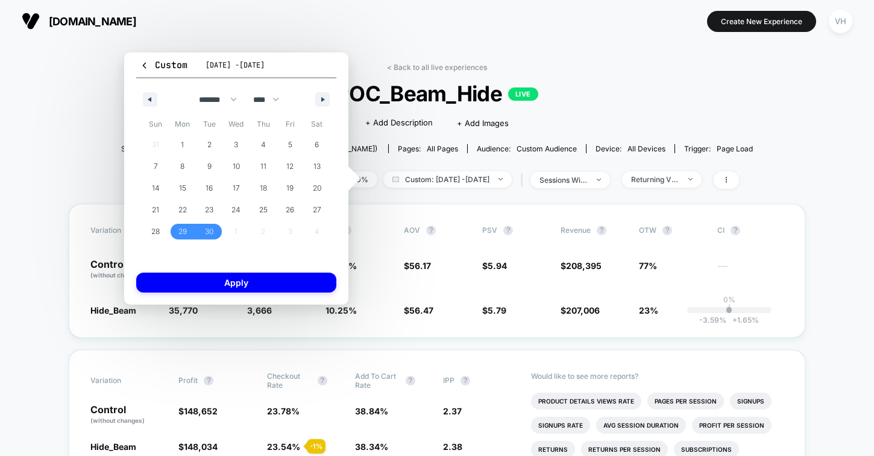
click at [492, 152] on div "Start date: [DATE] (Last edit [DATE] by [EMAIL_ADDRESS][DOMAIN_NAME]) Pages: al…" at bounding box center [437, 148] width 632 height 21
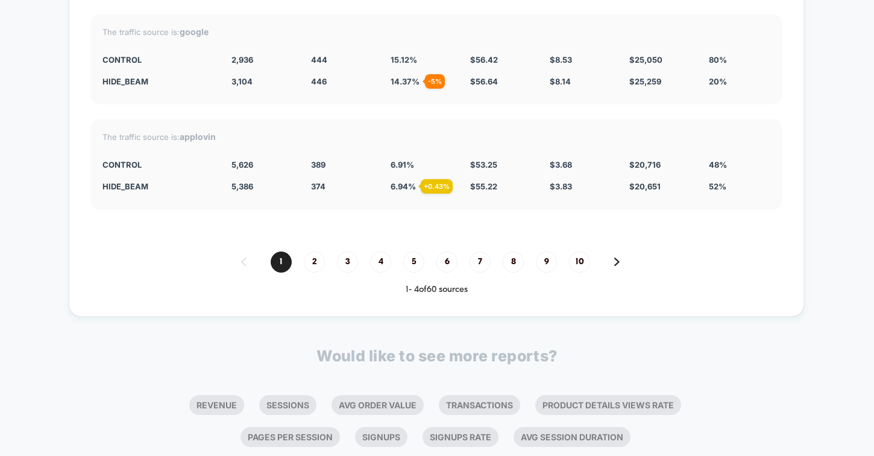
scroll to position [3322, 0]
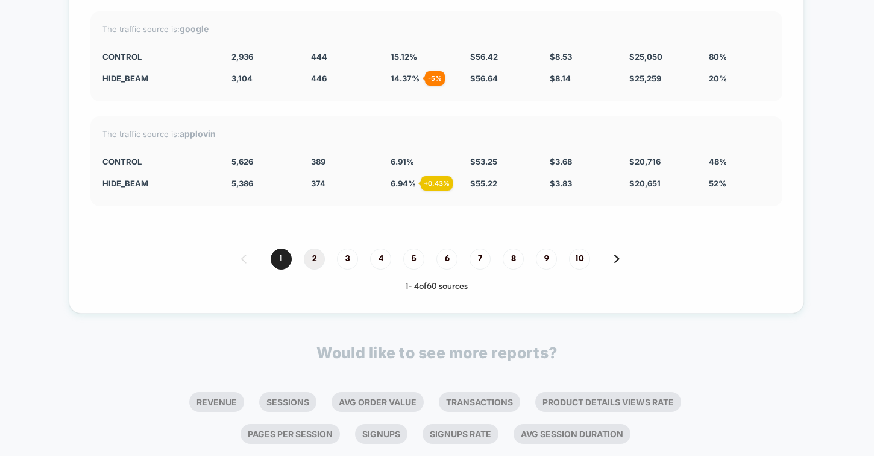
click at [310, 249] on span "2" at bounding box center [314, 258] width 21 height 21
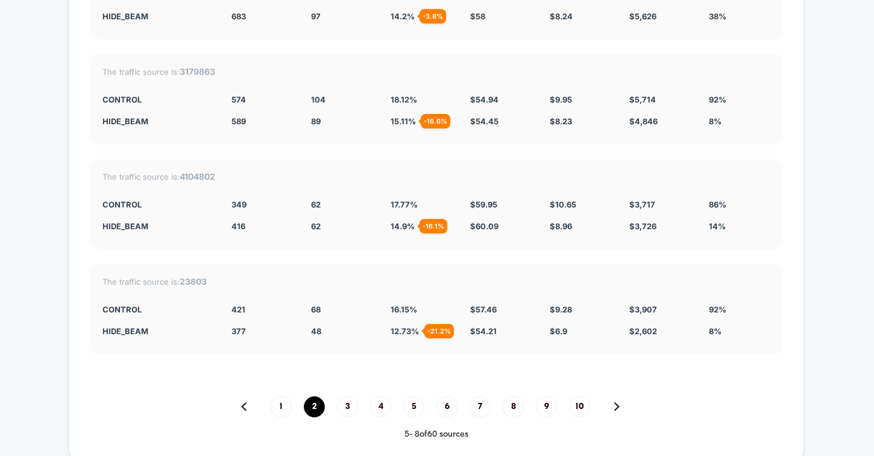
scroll to position [3178, 0]
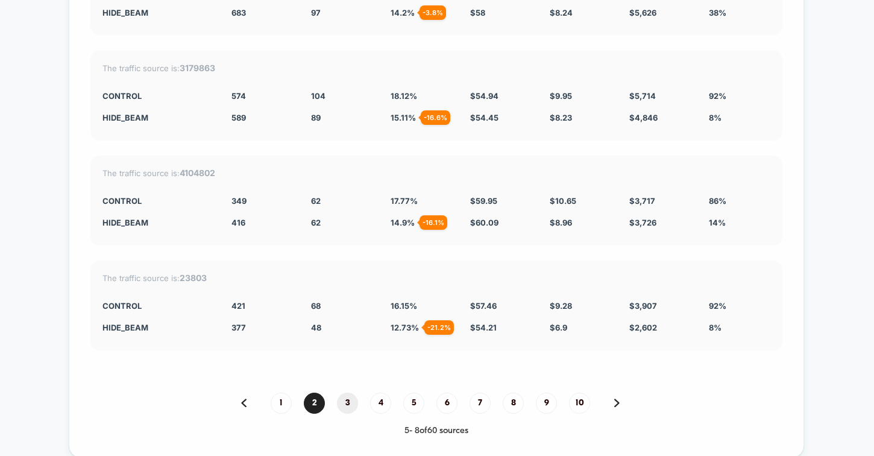
click at [341, 394] on span "3" at bounding box center [347, 403] width 21 height 21
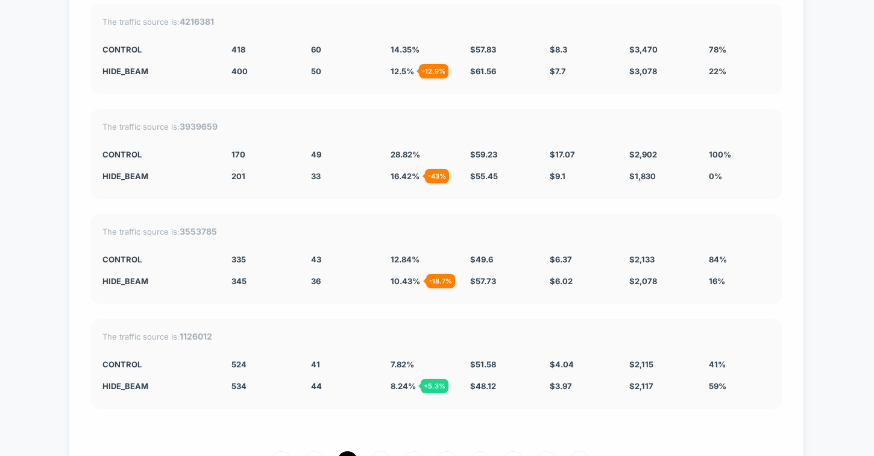
scroll to position [3126, 0]
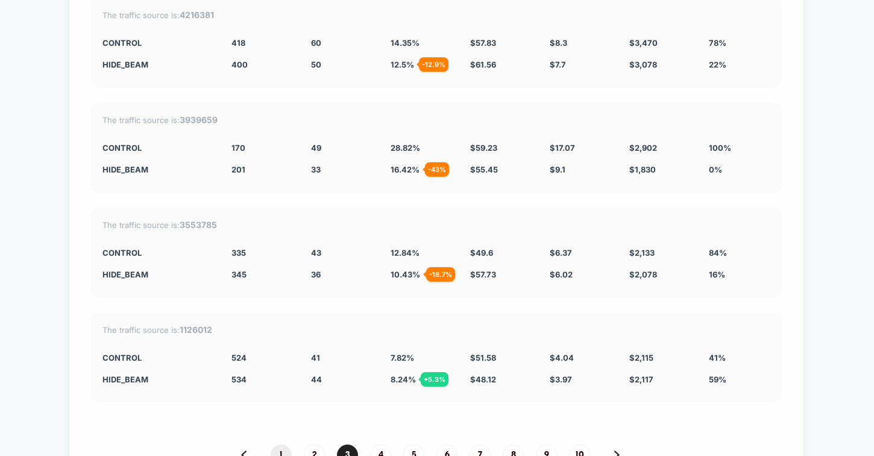
click at [283, 444] on span "1" at bounding box center [281, 454] width 21 height 21
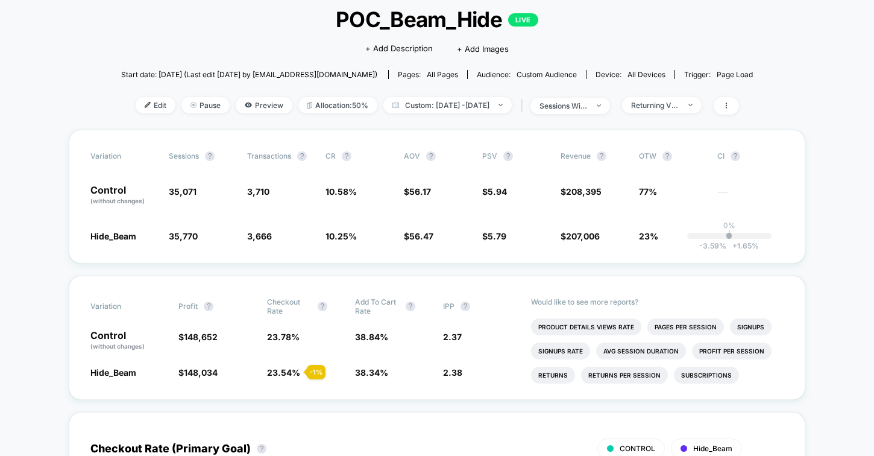
scroll to position [0, 0]
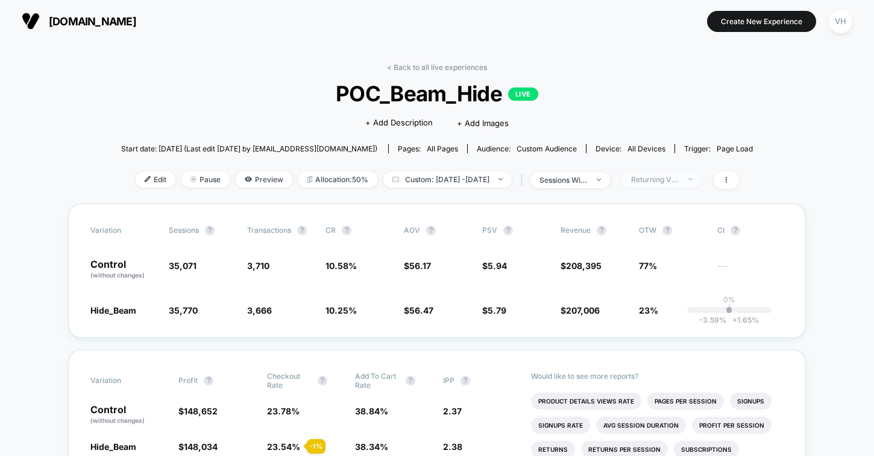
click at [680, 175] on div "Returning Visitors" at bounding box center [655, 179] width 48 height 9
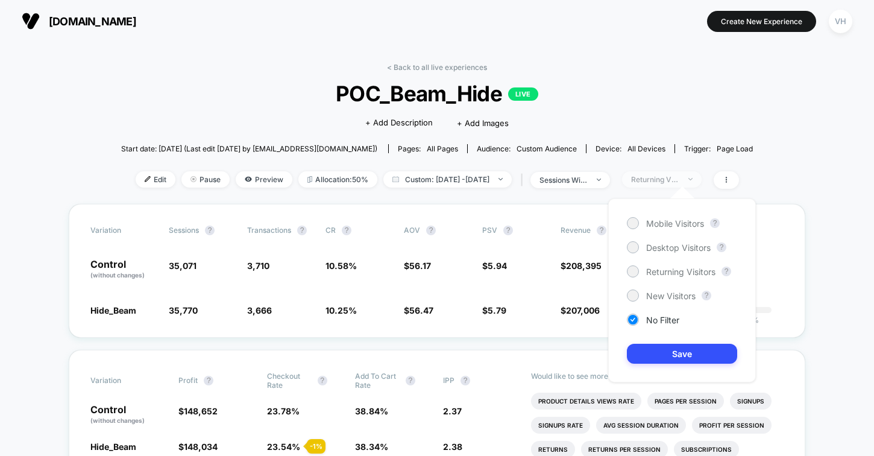
click at [680, 175] on div "Returning Visitors" at bounding box center [655, 179] width 48 height 9
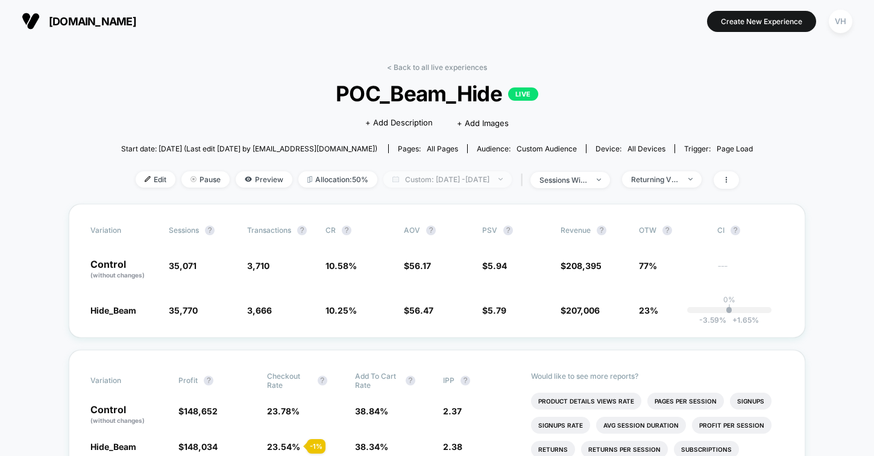
click at [503, 174] on span "Custom: [DATE] - [DATE]" at bounding box center [447, 179] width 128 height 16
select select "*"
select select "****"
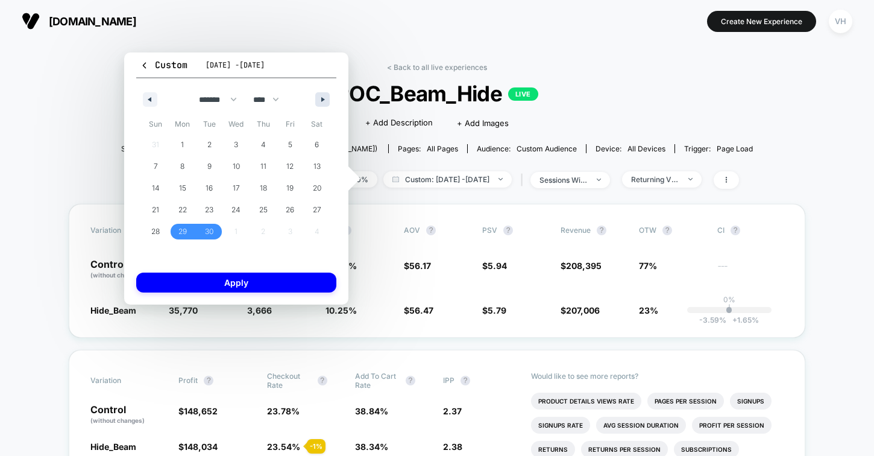
click at [328, 104] on button "button" at bounding box center [322, 99] width 14 height 14
select select "*"
click at [181, 165] on span "6" at bounding box center [182, 167] width 5 height 22
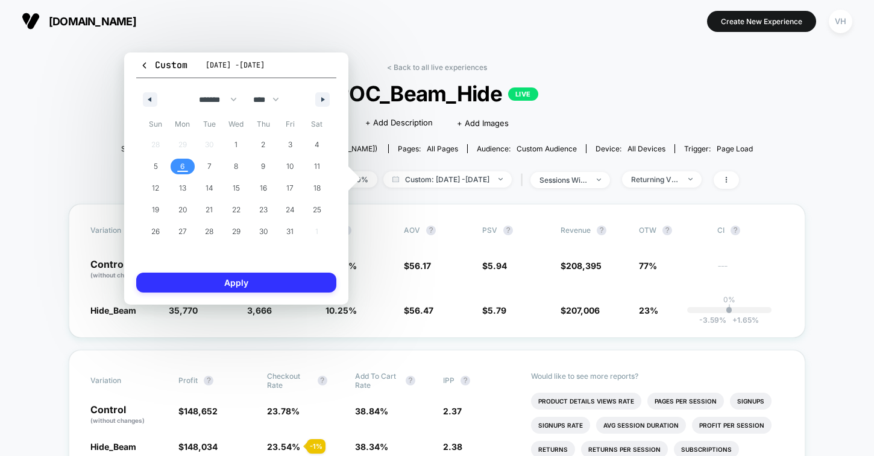
click at [203, 278] on button "Apply" at bounding box center [236, 283] width 200 height 20
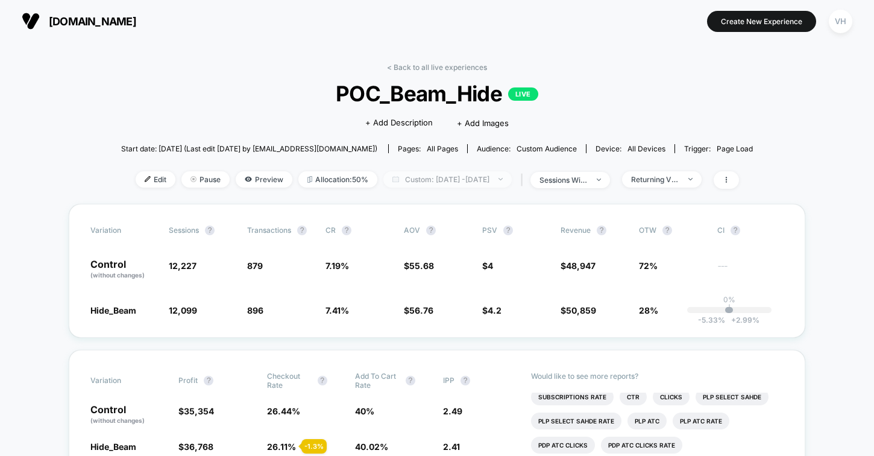
click at [412, 175] on span "Custom: [DATE] - [DATE]" at bounding box center [447, 179] width 128 height 16
select select "*"
select select "****"
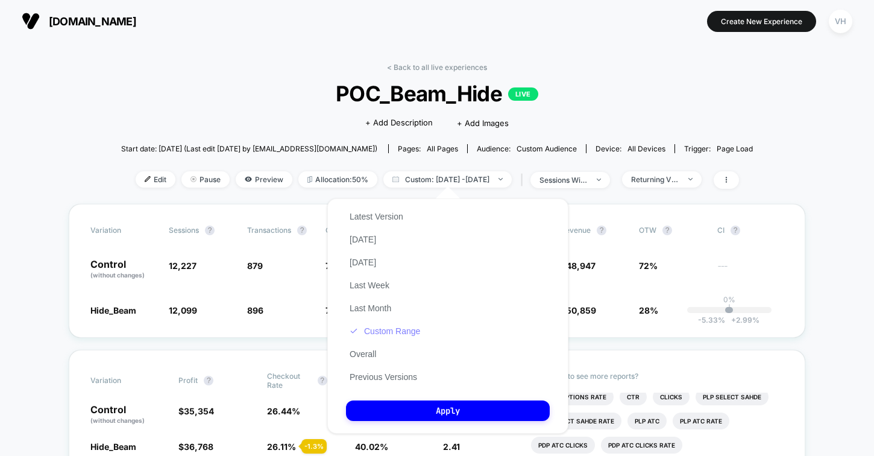
click at [370, 327] on button "Custom Range" at bounding box center [385, 331] width 78 height 11
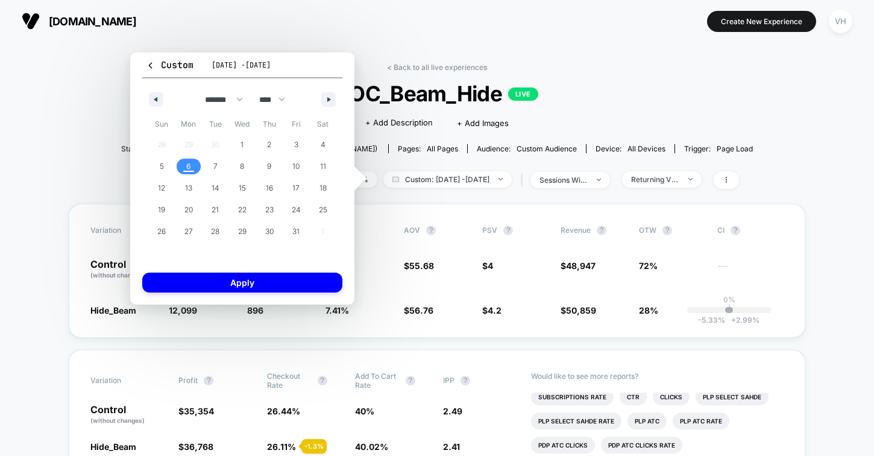
click at [151, 90] on div "******* ******** ***** ***** *** **** **** ****** ********* ******* ******** **…" at bounding box center [242, 96] width 200 height 36
click at [154, 97] on icon "button" at bounding box center [154, 99] width 6 height 5
click at [327, 98] on icon "button" at bounding box center [330, 99] width 6 height 5
select select "*"
click at [272, 145] on span "2" at bounding box center [269, 145] width 27 height 16
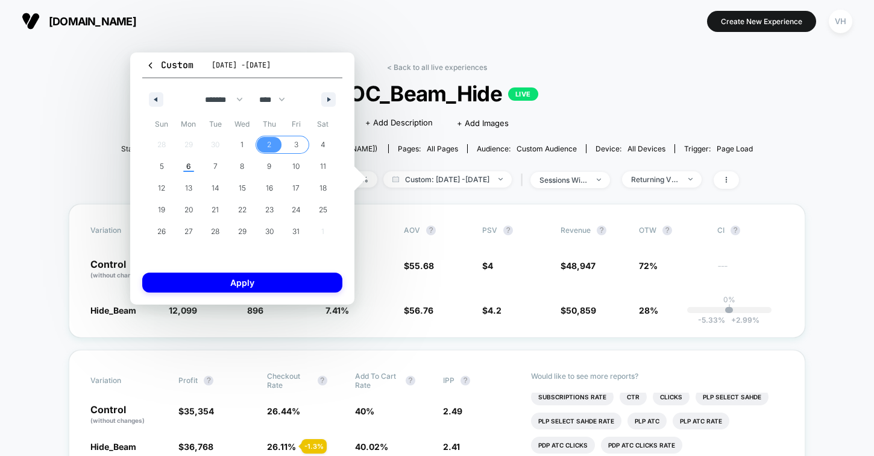
click at [292, 145] on span "3" at bounding box center [296, 145] width 27 height 16
click at [247, 147] on span "1" at bounding box center [242, 145] width 27 height 16
click at [293, 147] on span "3" at bounding box center [296, 145] width 27 height 16
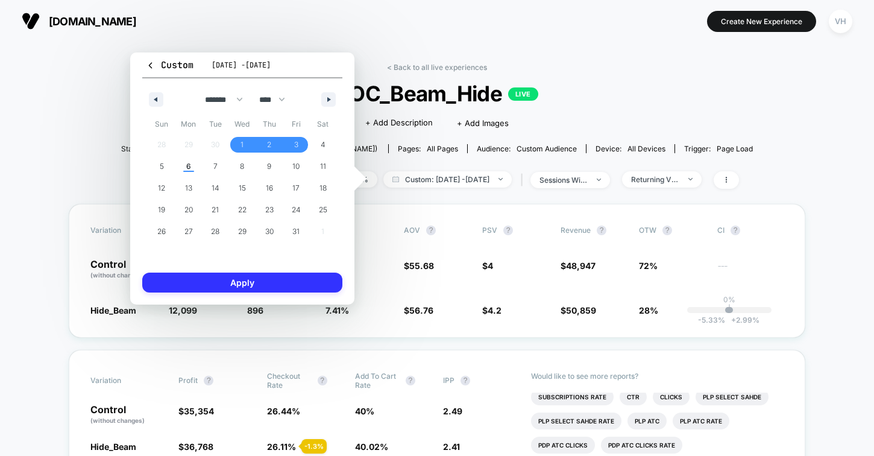
click at [200, 288] on button "Apply" at bounding box center [242, 283] width 200 height 20
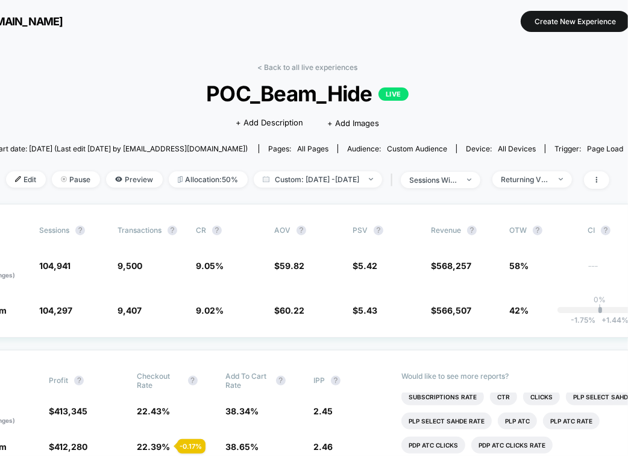
scroll to position [0, 131]
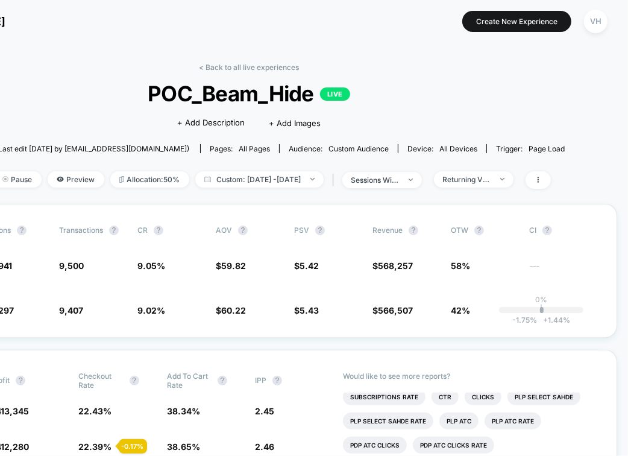
click at [535, 154] on div "Start date: [DATE] (Last edit [DATE] by [EMAIL_ADDRESS][DOMAIN_NAME]) Pages: al…" at bounding box center [249, 148] width 632 height 21
click at [491, 178] on div "Returning Visitors" at bounding box center [467, 179] width 48 height 9
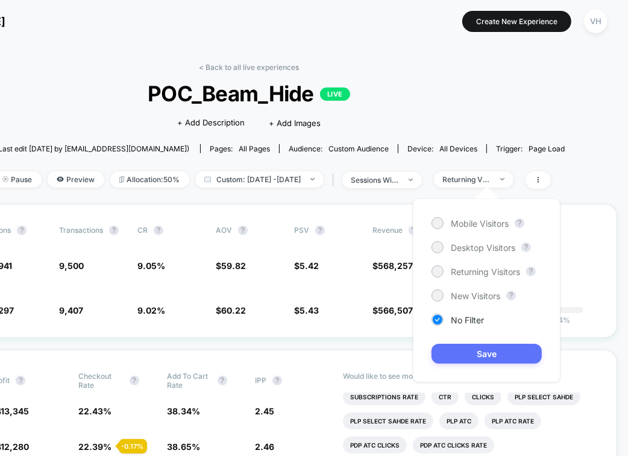
click at [450, 349] on button "Save" at bounding box center [487, 354] width 110 height 20
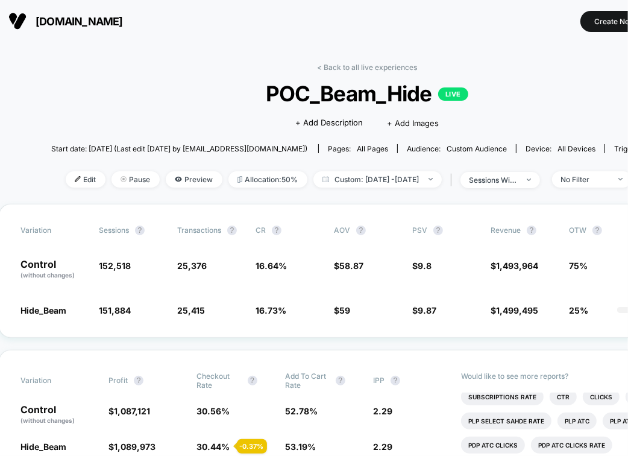
scroll to position [0, 22]
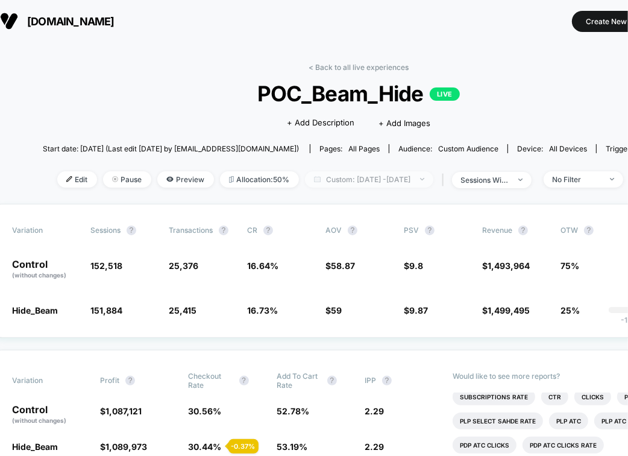
click at [352, 175] on span "Custom: [DATE] - [DATE]" at bounding box center [369, 179] width 128 height 16
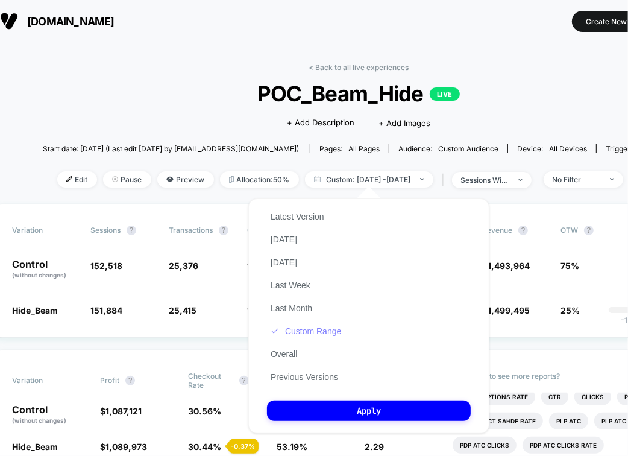
click at [314, 330] on button "Custom Range" at bounding box center [306, 331] width 78 height 11
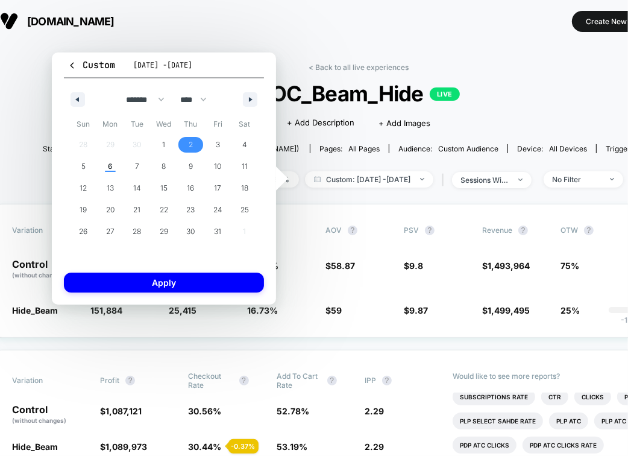
click at [192, 147] on span "2" at bounding box center [191, 145] width 4 height 22
click at [219, 140] on span "3" at bounding box center [218, 145] width 4 height 22
click at [198, 271] on div "Custom [DATE] - [DATE] ******* ******** ***** ***** *** **** **** ****** ******…" at bounding box center [164, 178] width 224 height 252
click at [78, 97] on icon "button" at bounding box center [76, 99] width 6 height 5
click at [253, 106] on button "button" at bounding box center [250, 99] width 14 height 14
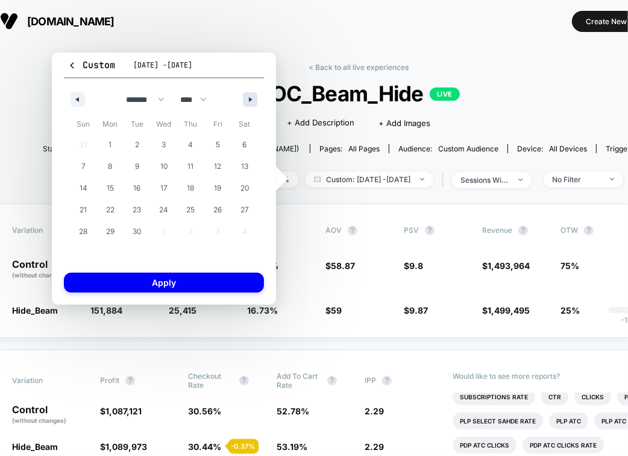
select select "*"
click at [162, 148] on span "1" at bounding box center [164, 145] width 27 height 16
click at [186, 148] on span "2" at bounding box center [190, 145] width 27 height 16
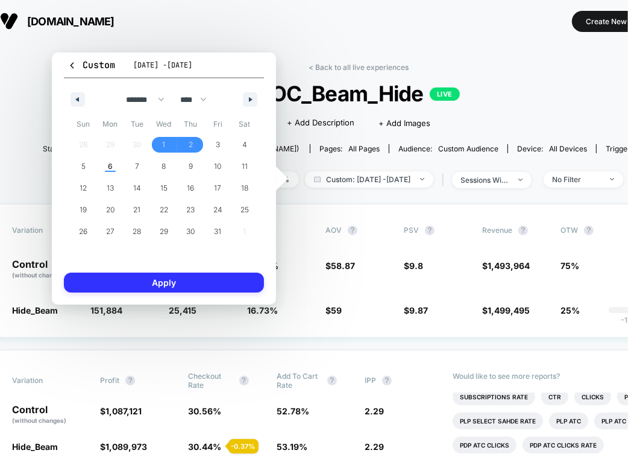
click at [143, 283] on button "Apply" at bounding box center [164, 283] width 200 height 20
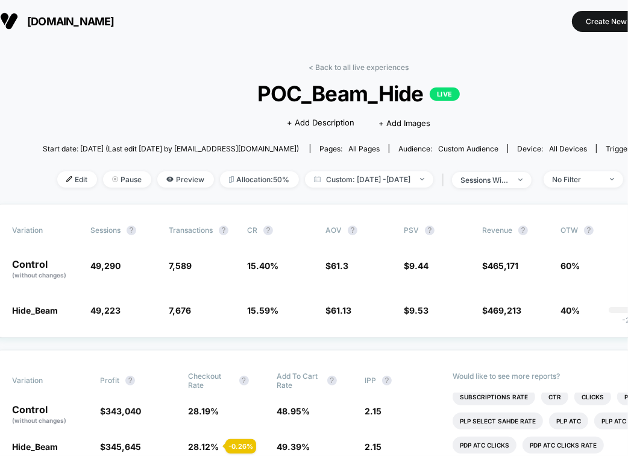
scroll to position [0, 131]
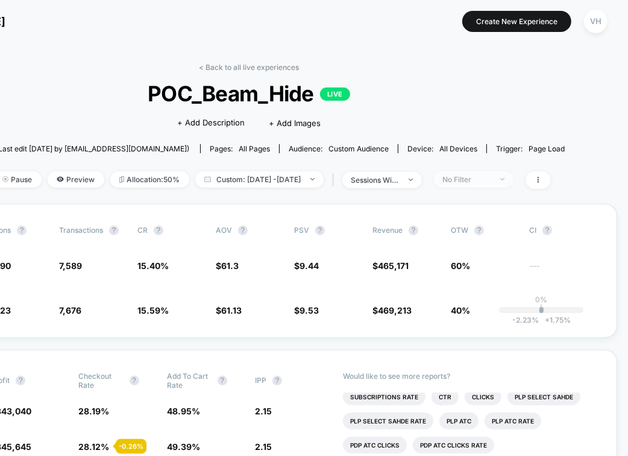
click at [514, 177] on span "No Filter" at bounding box center [474, 179] width 80 height 16
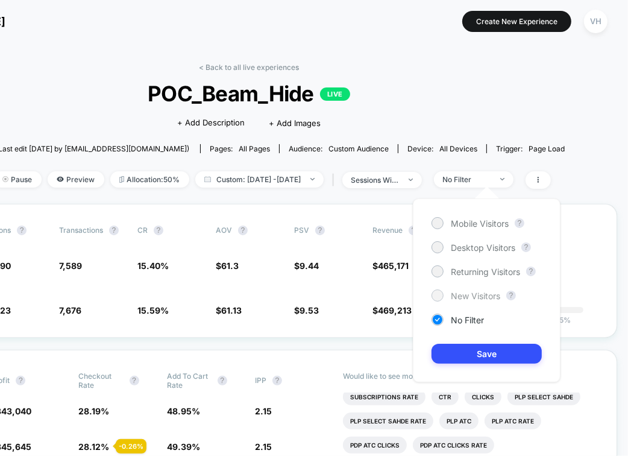
click at [475, 293] on span "New Visitors" at bounding box center [475, 296] width 49 height 10
click at [499, 353] on button "Save" at bounding box center [487, 354] width 110 height 20
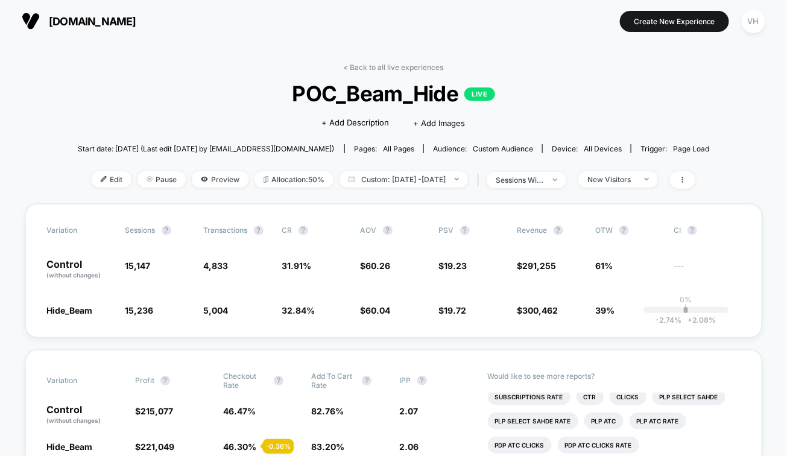
click at [623, 188] on div "Edit Pause Preview Allocation: 50% Custom: [DATE] - [DATE] | sessions with impr…" at bounding box center [394, 179] width 632 height 17
click at [620, 179] on div "New Visitors" at bounding box center [611, 179] width 48 height 9
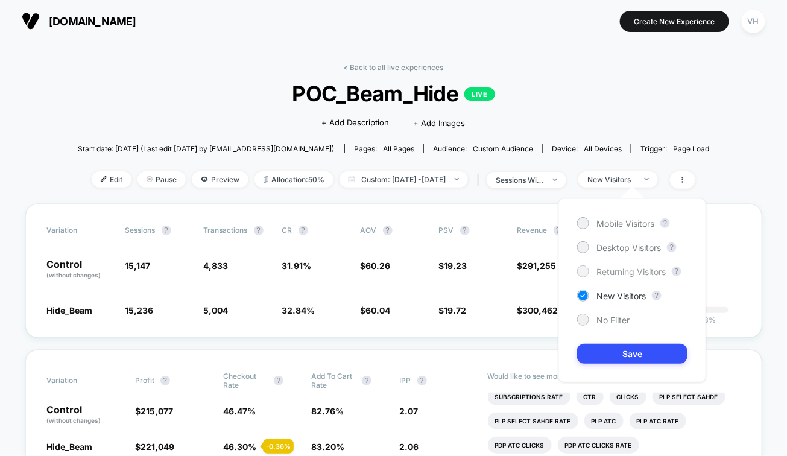
click at [583, 274] on div at bounding box center [582, 271] width 9 height 9
click at [631, 350] on button "Save" at bounding box center [632, 354] width 110 height 20
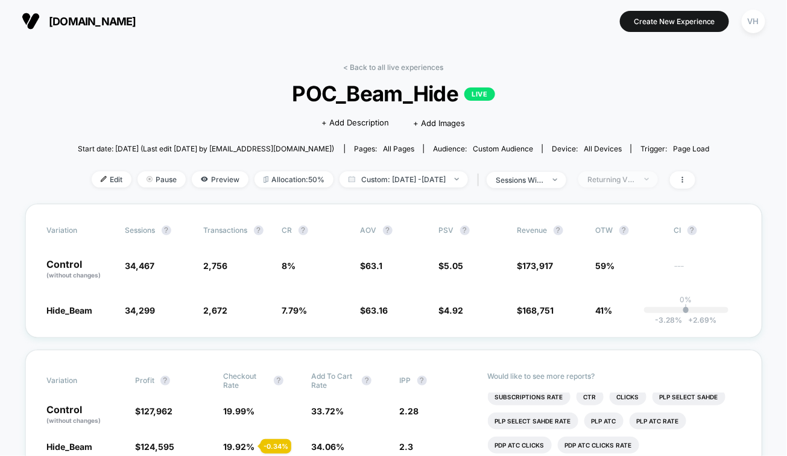
click at [622, 185] on span "Returning Visitors" at bounding box center [618, 179] width 80 height 16
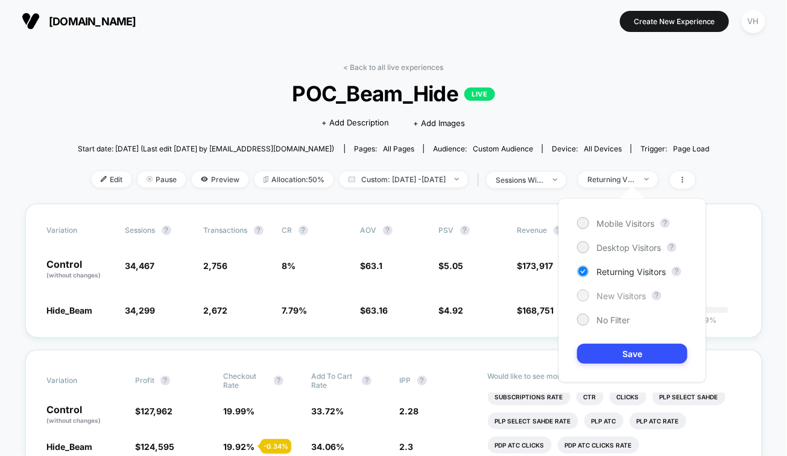
click at [616, 298] on span "New Visitors" at bounding box center [620, 296] width 49 height 10
click at [606, 353] on button "Save" at bounding box center [632, 354] width 110 height 20
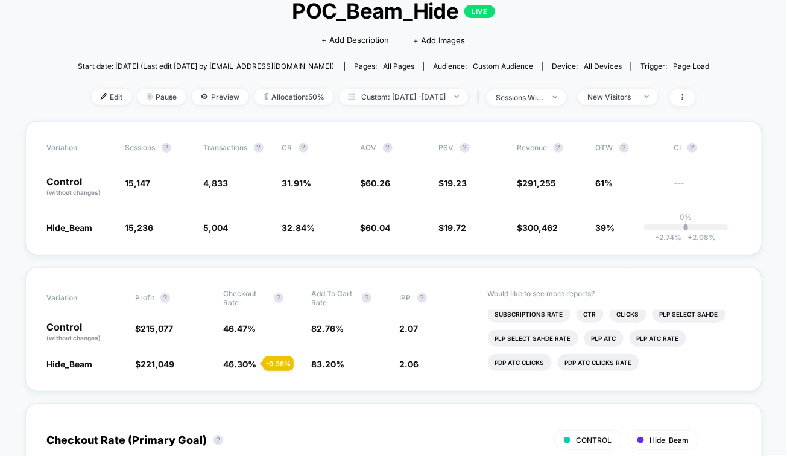
scroll to position [80, 0]
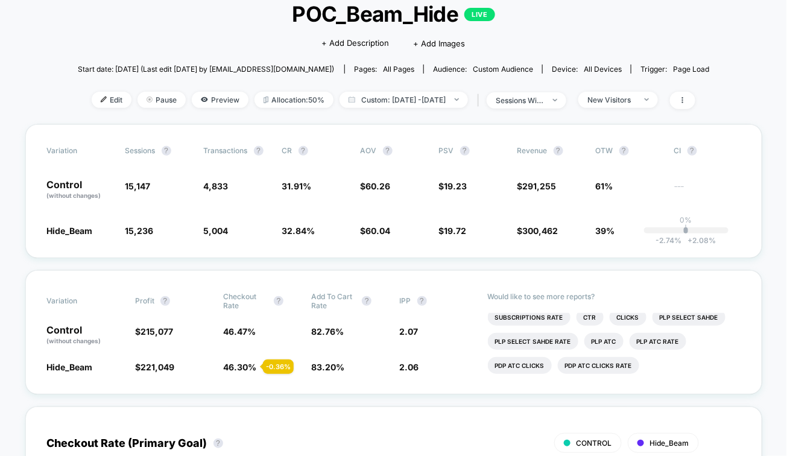
click at [450, 84] on div "< Back to all live experiences POC_Beam_Hide LIVE Click to edit experience deta…" at bounding box center [394, 53] width 632 height 141
click at [448, 94] on span "Custom: [DATE] - [DATE]" at bounding box center [403, 100] width 128 height 16
select select "*"
select select "****"
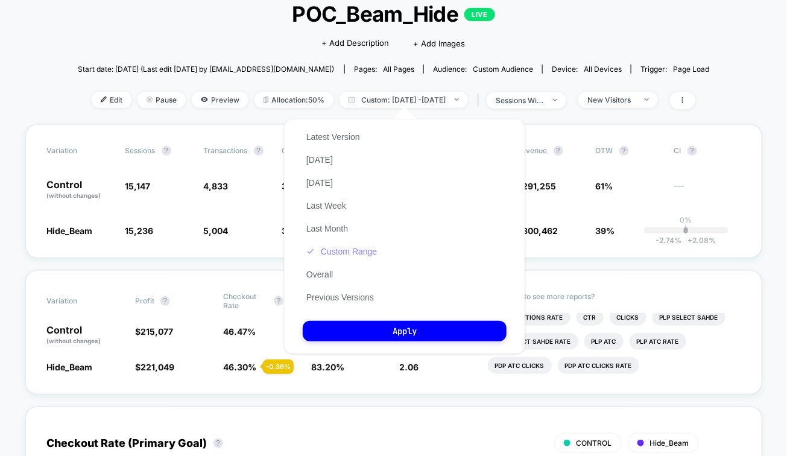
click at [352, 247] on button "Custom Range" at bounding box center [342, 251] width 78 height 11
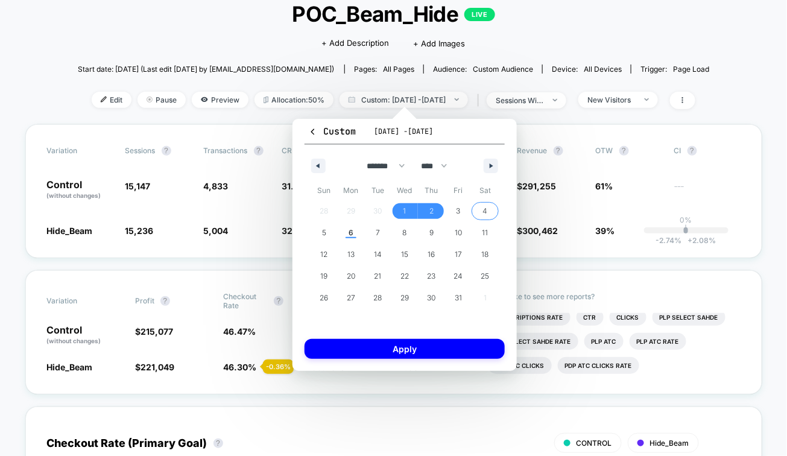
drag, startPoint x: 487, startPoint y: 213, endPoint x: 341, endPoint y: 213, distance: 145.9
click at [487, 213] on span "4" at bounding box center [485, 211] width 5 height 22
click at [355, 238] on span "6" at bounding box center [351, 233] width 27 height 16
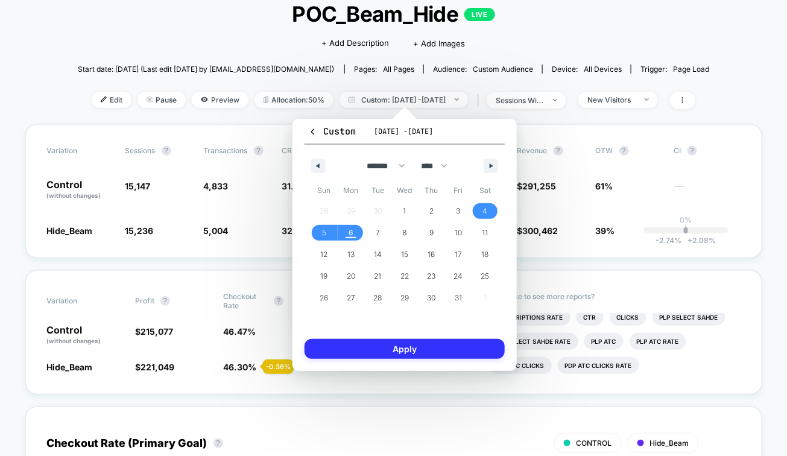
click at [376, 345] on button "Apply" at bounding box center [404, 349] width 200 height 20
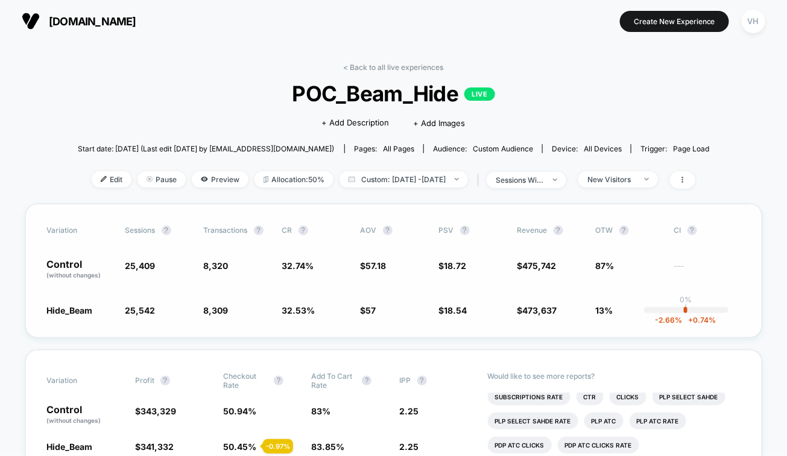
scroll to position [4, 0]
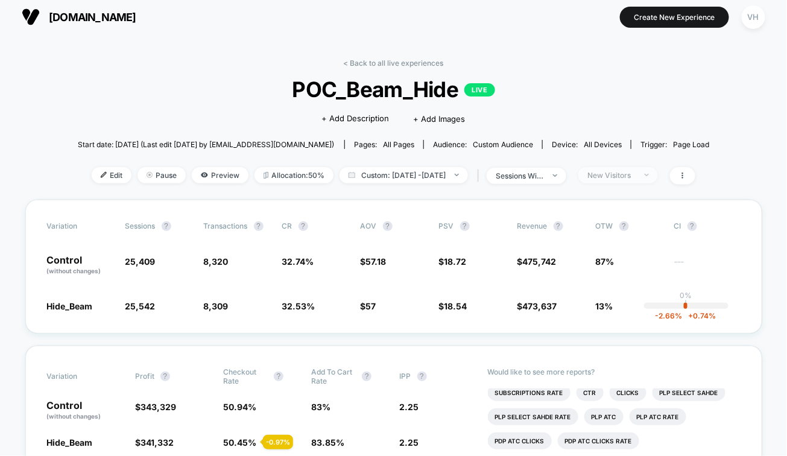
click at [630, 172] on div "New Visitors" at bounding box center [611, 175] width 48 height 9
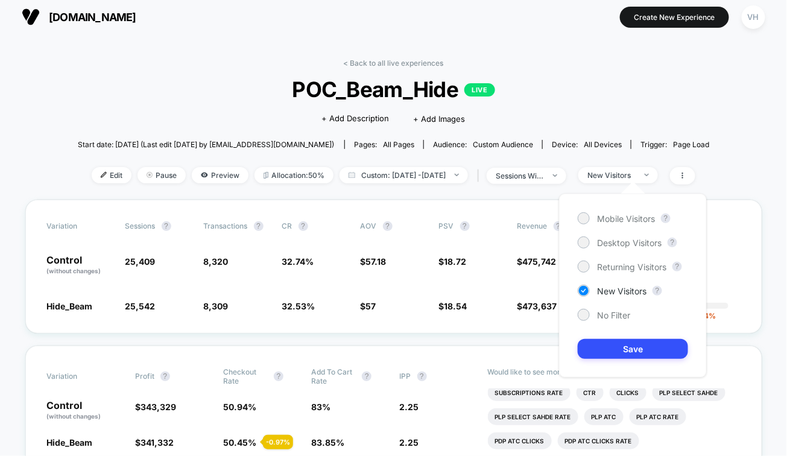
click at [604, 136] on div "Start date: [DATE] (Last edit [DATE] by [EMAIL_ADDRESS][DOMAIN_NAME]) Pages: al…" at bounding box center [394, 144] width 632 height 21
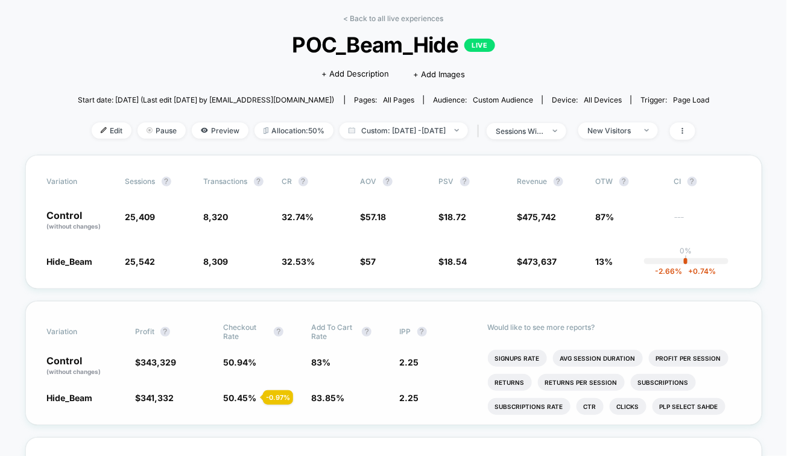
scroll to position [0, 0]
